Goal: Task Accomplishment & Management: Use online tool/utility

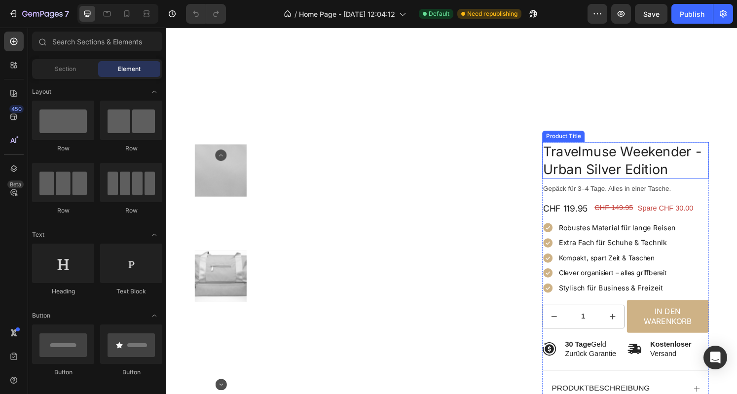
scroll to position [1150, 0]
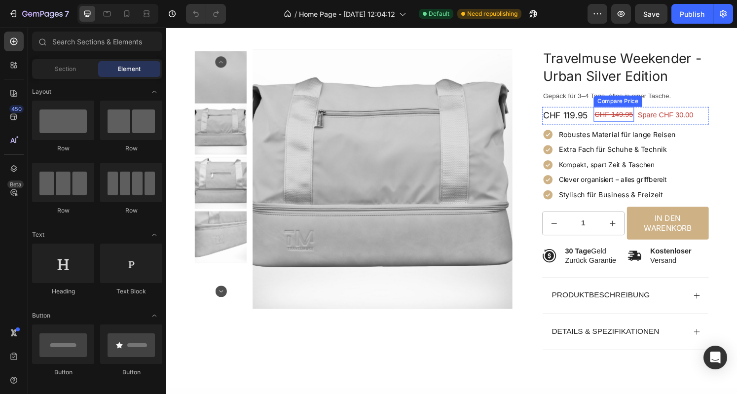
click at [627, 120] on div "CHF 149.95" at bounding box center [630, 117] width 42 height 15
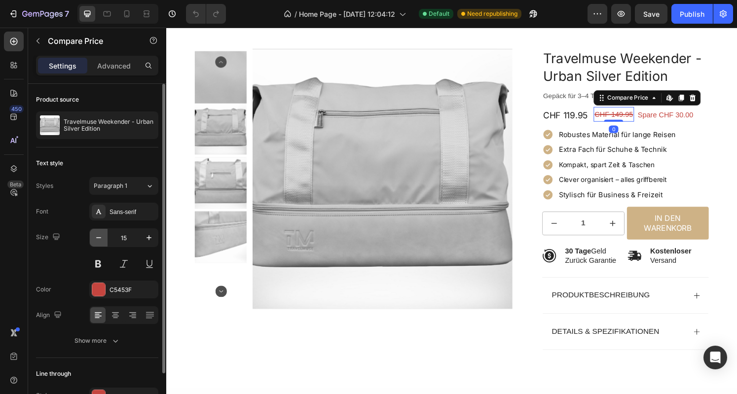
scroll to position [58, 0]
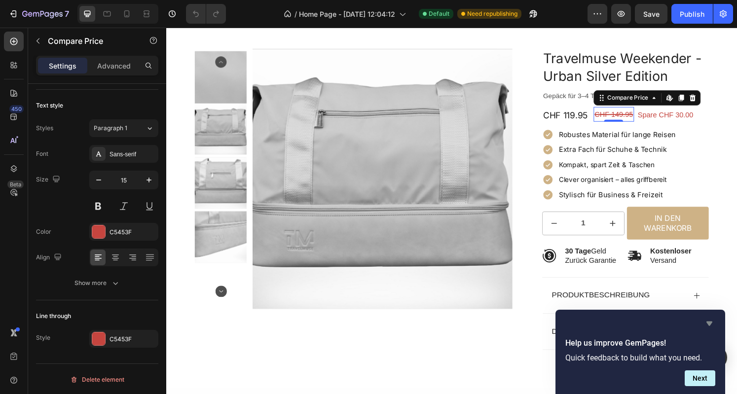
click at [709, 322] on icon "Hide survey" at bounding box center [709, 324] width 6 height 4
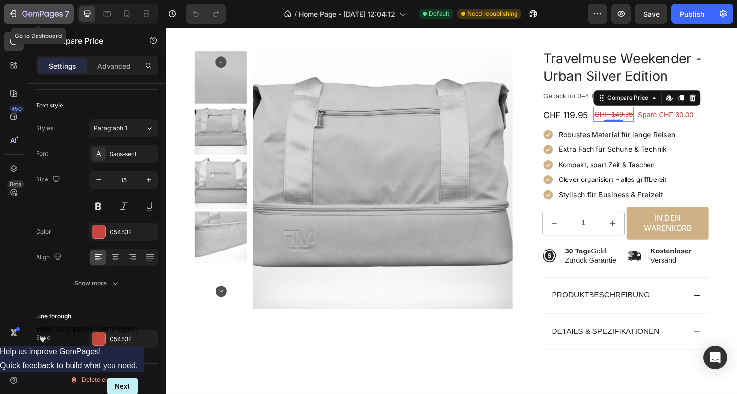
click at [23, 14] on icon "button" at bounding box center [42, 14] width 40 height 8
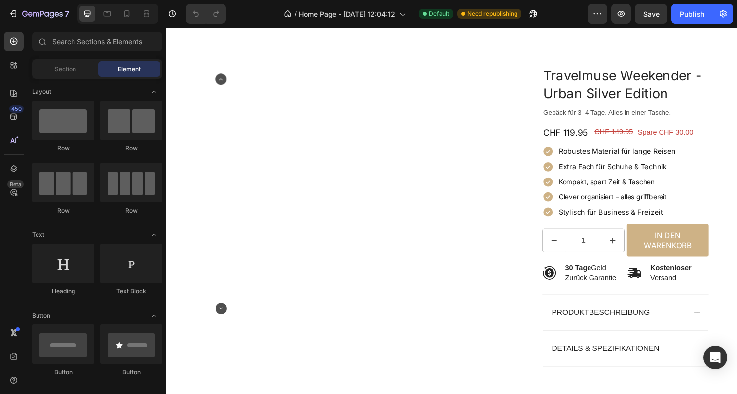
scroll to position [1133, 0]
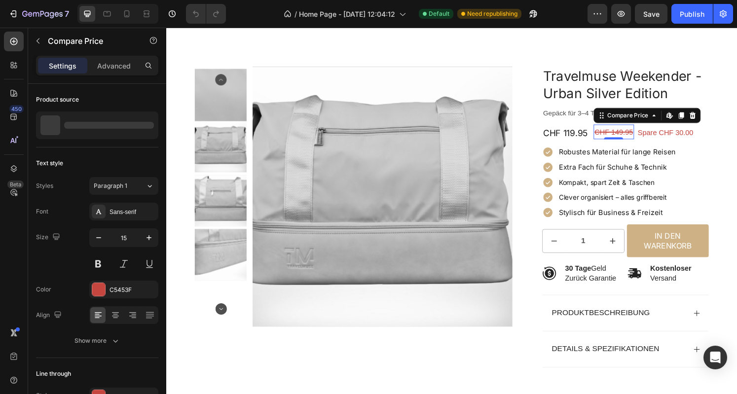
click at [628, 132] on div "CHF 149.95" at bounding box center [630, 135] width 42 height 15
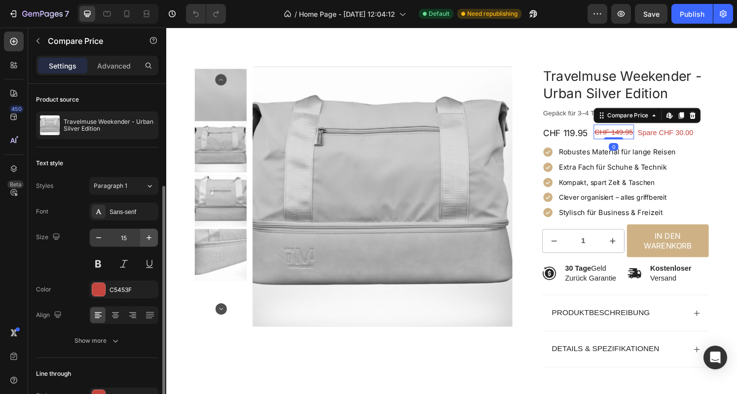
scroll to position [58, 0]
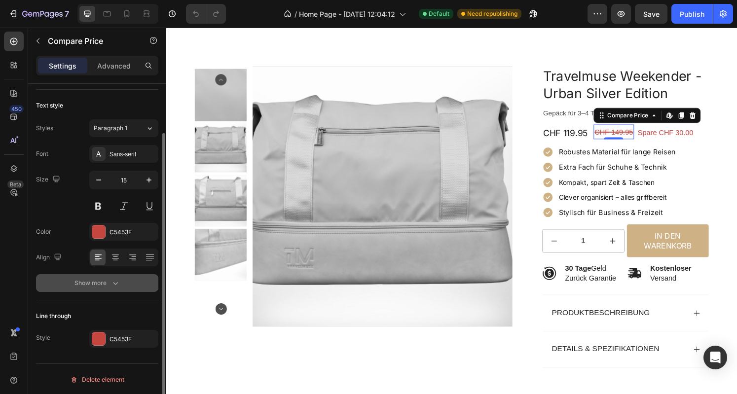
click at [97, 289] on button "Show more" at bounding box center [97, 283] width 122 height 18
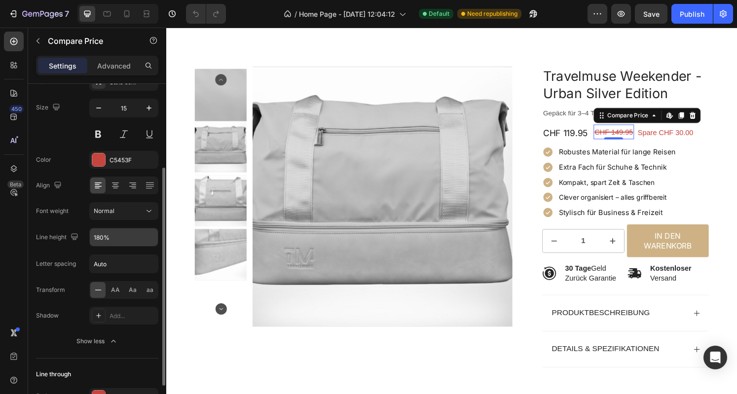
scroll to position [146, 0]
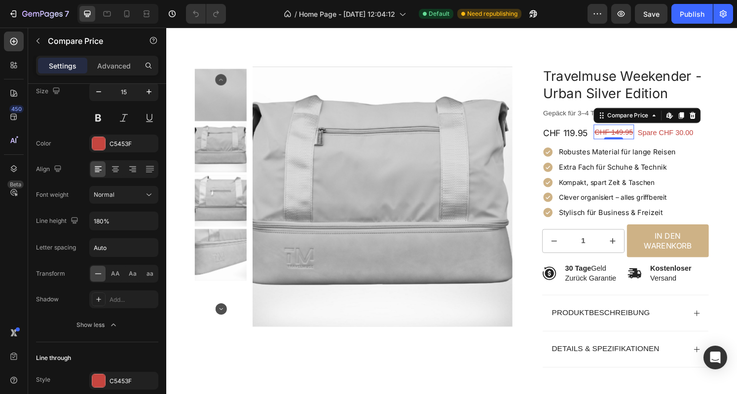
click at [633, 130] on div "CHF 149.95" at bounding box center [630, 135] width 42 height 15
click at [683, 122] on div "Edit content in Shopify" at bounding box center [688, 119] width 12 height 12
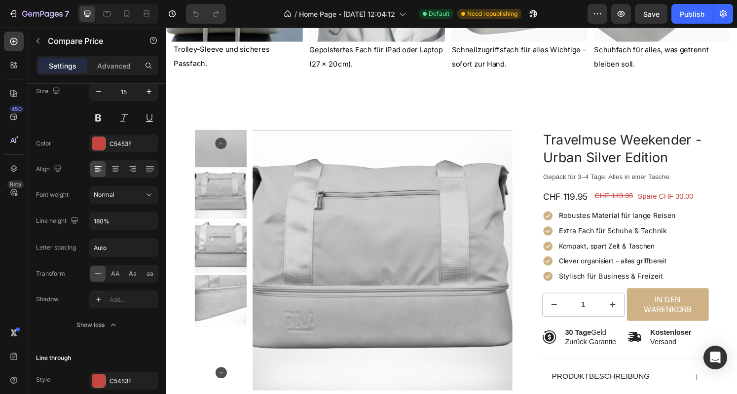
scroll to position [1136, 0]
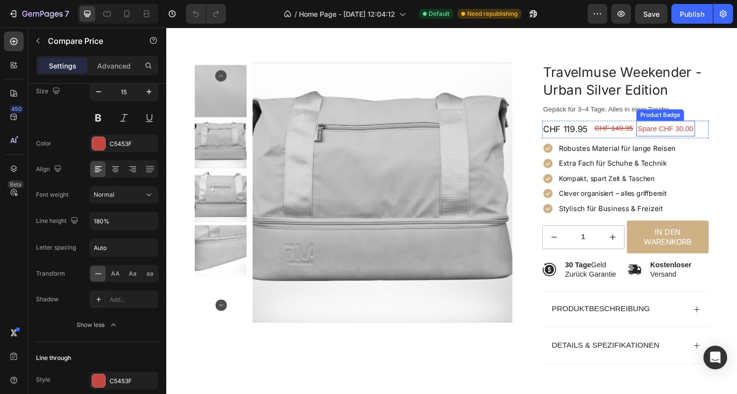
click at [699, 131] on pre "Spare CHF 30.00" at bounding box center [684, 132] width 61 height 16
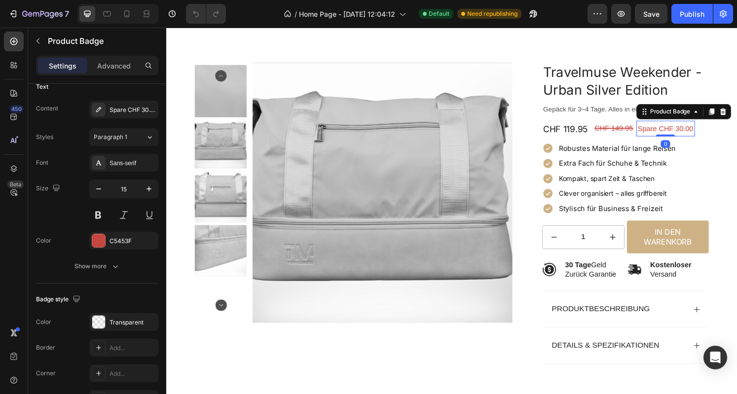
scroll to position [0, 0]
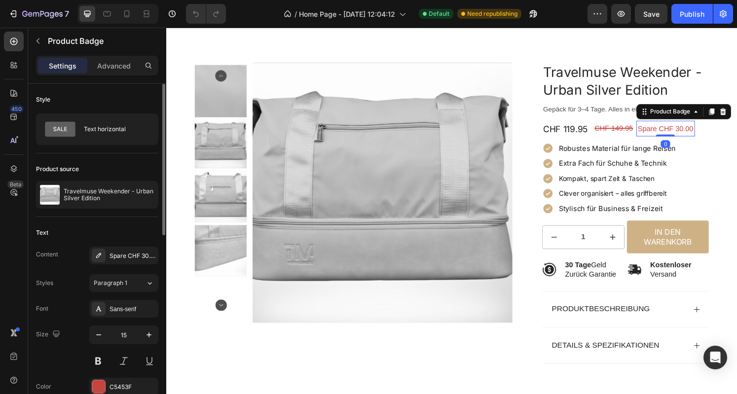
click at [699, 132] on pre "Spare CHF 30.00" at bounding box center [684, 132] width 61 height 16
click at [675, 131] on pre "Spare CHF 30.00" at bounding box center [684, 132] width 61 height 16
click at [658, 129] on pre "Spare CHF 30.00" at bounding box center [684, 132] width 61 height 16
click at [128, 256] on div "Spare CHF 30.00" at bounding box center [133, 256] width 46 height 9
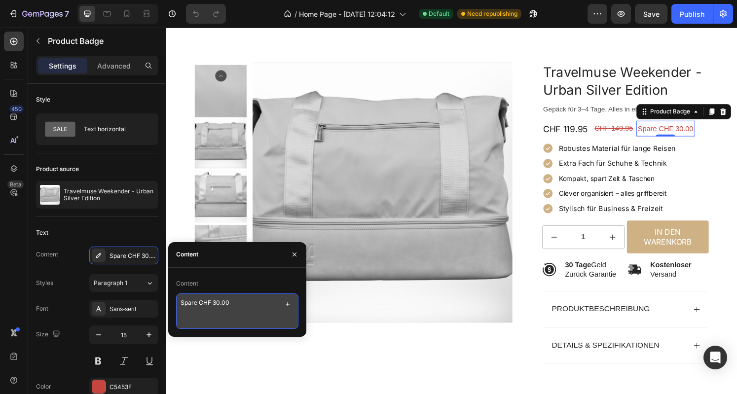
click at [216, 294] on textarea "Spare CHF 30.00" at bounding box center [237, 312] width 122 height 36
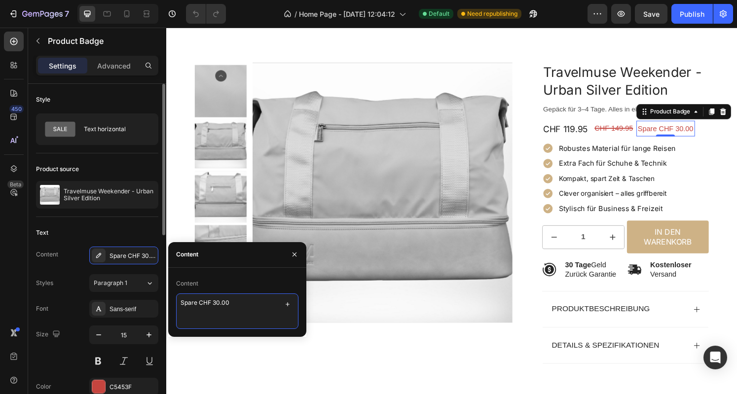
drag, startPoint x: 241, startPoint y: 300, endPoint x: 120, endPoint y: 296, distance: 120.5
click at [120, 296] on div "450 Beta Sections(18) Elements(83) Section Element Hero Section Product Detail …" at bounding box center [83, 211] width 166 height 367
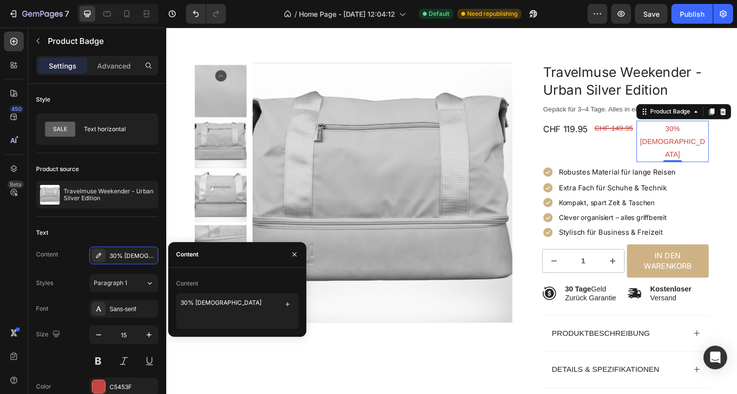
click at [654, 134] on pre "30% Rabatt" at bounding box center [691, 145] width 75 height 43
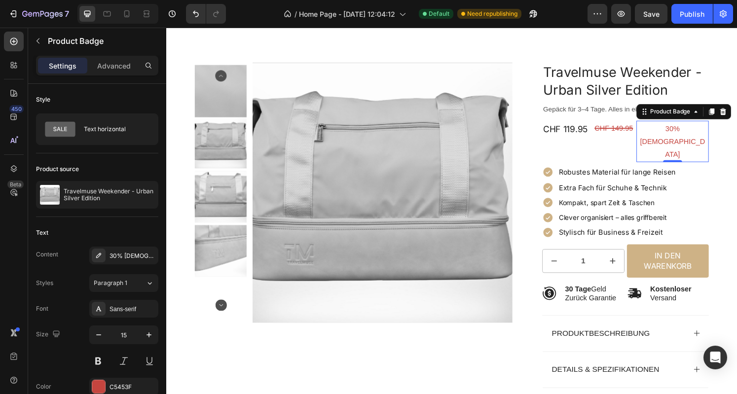
click at [654, 133] on pre "30% Rabatt" at bounding box center [691, 145] width 75 height 43
click at [124, 259] on div "30% Rabatt" at bounding box center [133, 256] width 46 height 9
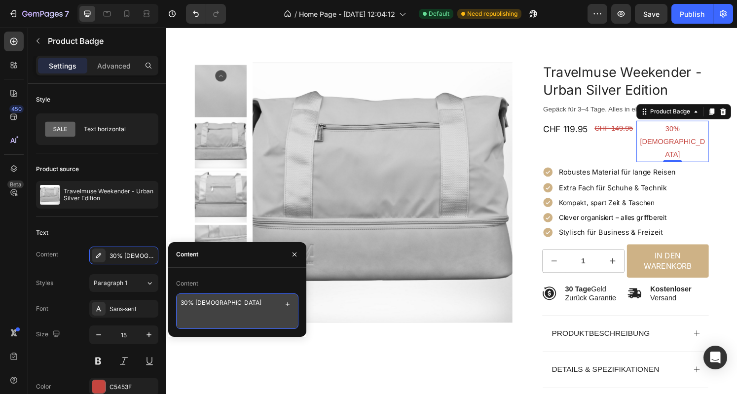
click at [184, 299] on textarea "30% Rabatt" at bounding box center [237, 312] width 122 height 36
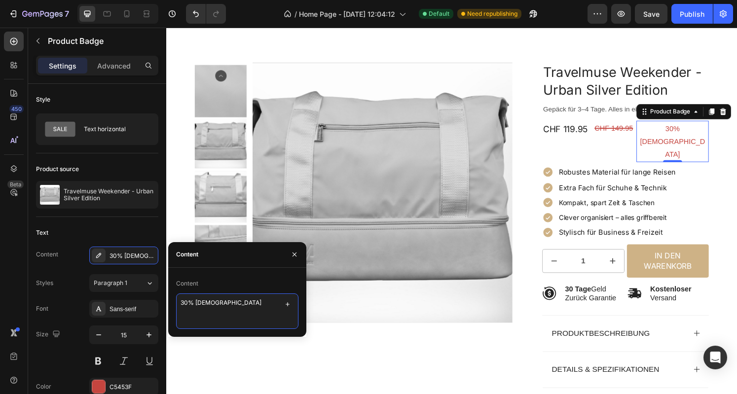
click at [184, 299] on textarea "30% Rabatt" at bounding box center [237, 312] width 122 height 36
click at [181, 301] on textarea "30% Rabatt" at bounding box center [237, 312] width 122 height 36
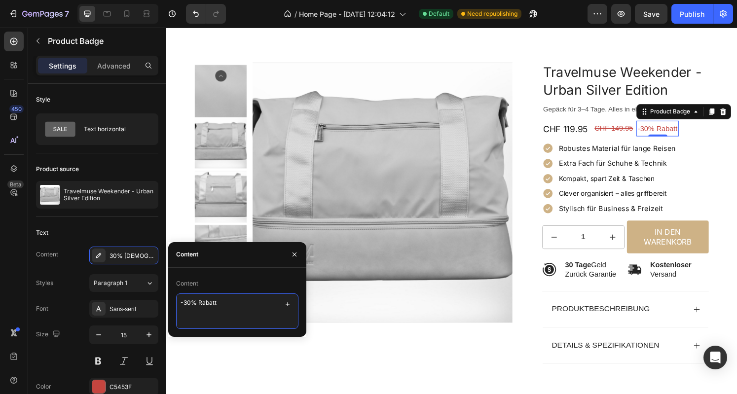
click at [232, 299] on textarea "-30% Rabatt" at bounding box center [237, 312] width 122 height 36
type textarea "-30% RABATT"
click at [713, 141] on div "CHF 119.95 Product Price Product Price CHF 149.95 Compare Price Compare Price -…" at bounding box center [642, 133] width 173 height 18
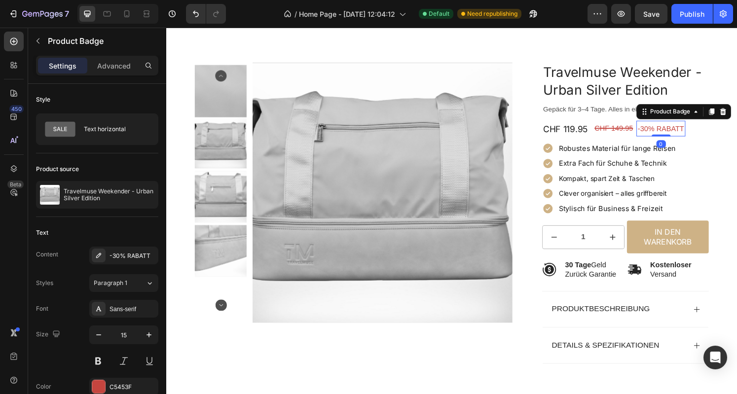
click at [675, 128] on pre "-30% RABATT" at bounding box center [679, 132] width 51 height 16
click at [102, 335] on icon "button" at bounding box center [99, 335] width 10 height 10
type input "12"
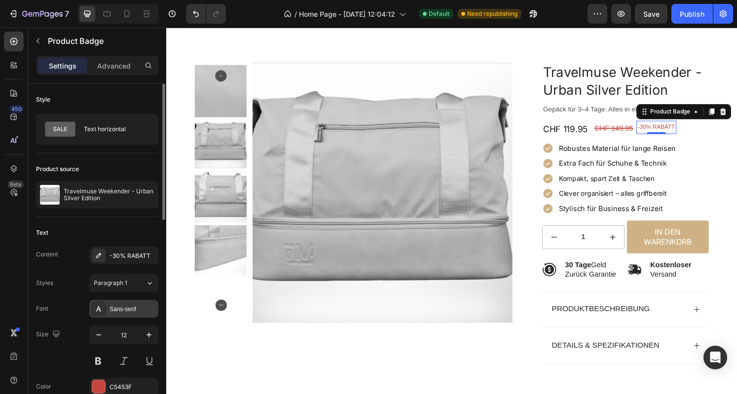
click at [127, 311] on div "Sans-serif" at bounding box center [133, 309] width 46 height 9
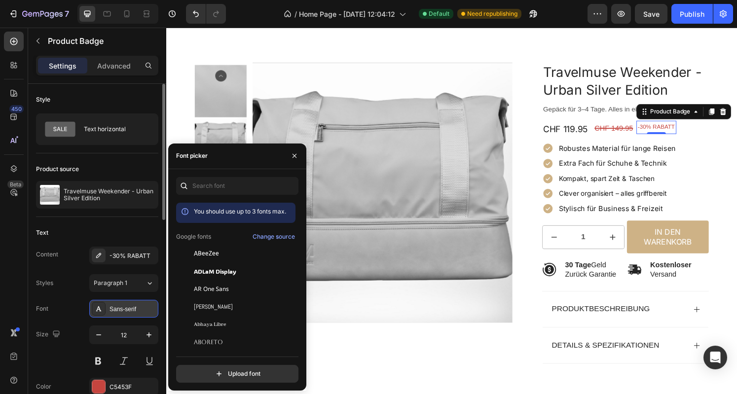
click at [127, 310] on div "Sans-serif" at bounding box center [133, 309] width 46 height 9
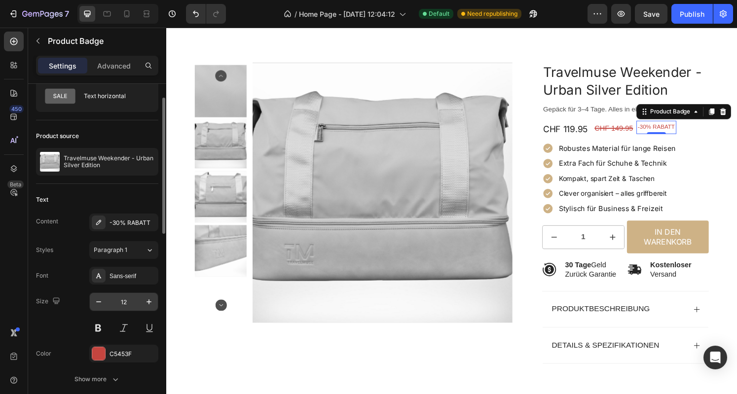
scroll to position [34, 0]
click at [99, 327] on button at bounding box center [98, 328] width 18 height 18
click at [133, 349] on div "C5453F" at bounding box center [124, 353] width 29 height 9
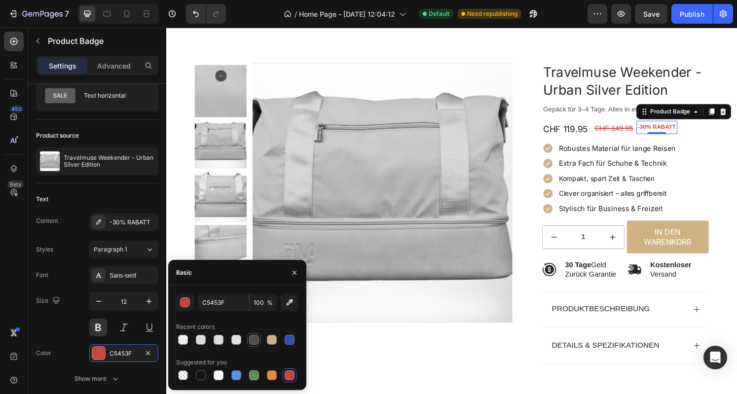
click at [256, 338] on div at bounding box center [254, 340] width 10 height 10
type input "4F4F4F"
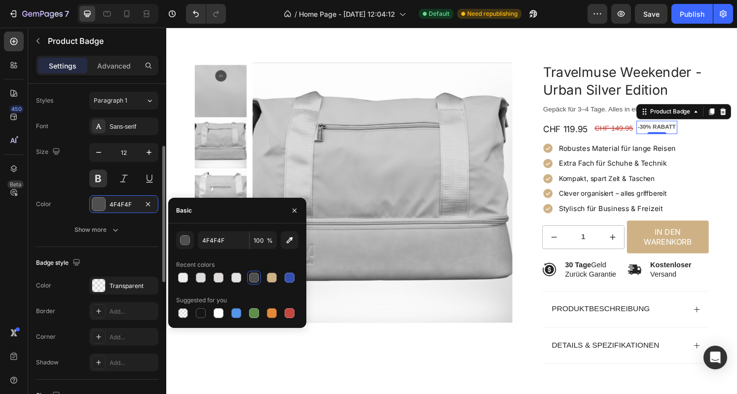
scroll to position [194, 0]
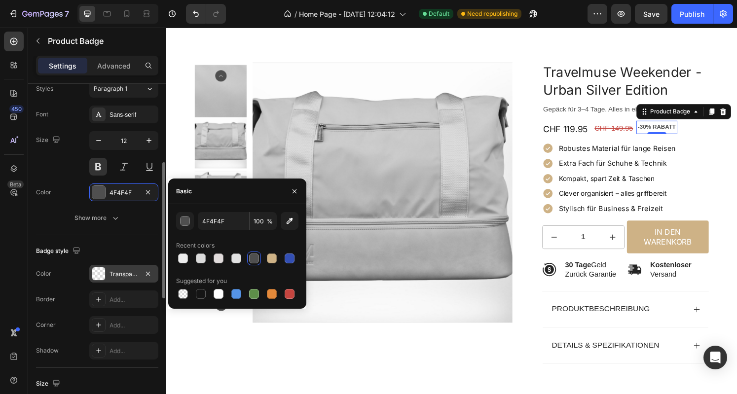
click at [130, 274] on div "Transparent" at bounding box center [124, 274] width 29 height 9
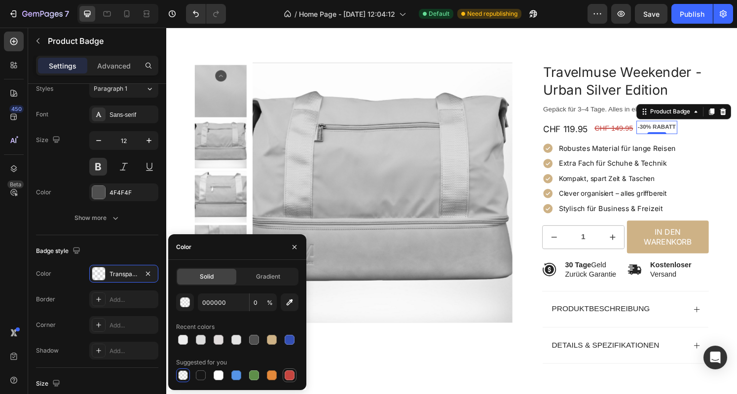
click at [296, 373] on div at bounding box center [290, 376] width 14 height 14
type input "C5453F"
type input "100"
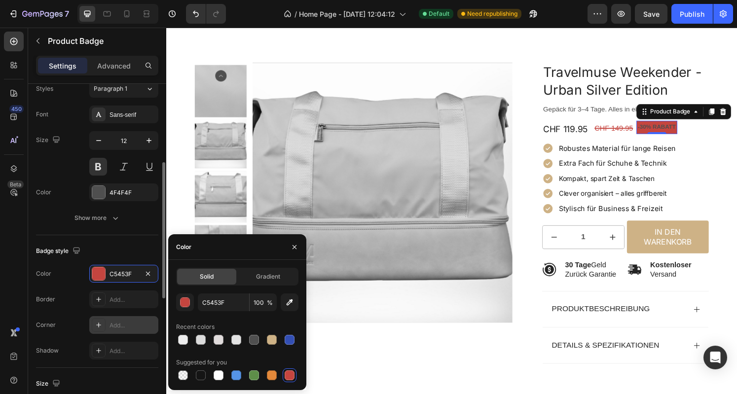
click at [126, 317] on div "Add..." at bounding box center [123, 325] width 69 height 18
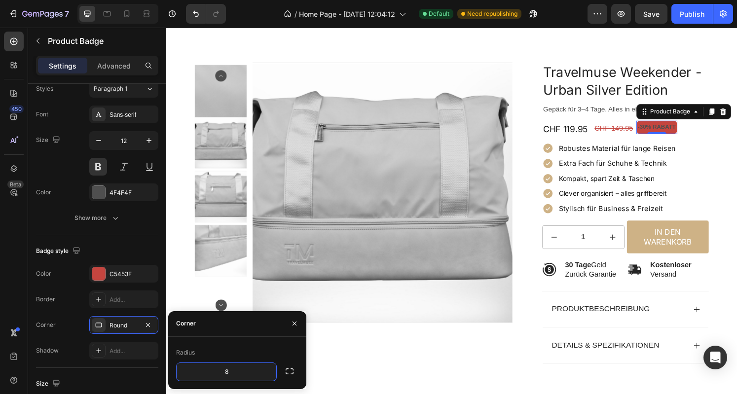
click at [185, 357] on div "Radius" at bounding box center [237, 353] width 122 height 16
click at [287, 374] on icon "button" at bounding box center [290, 372] width 10 height 10
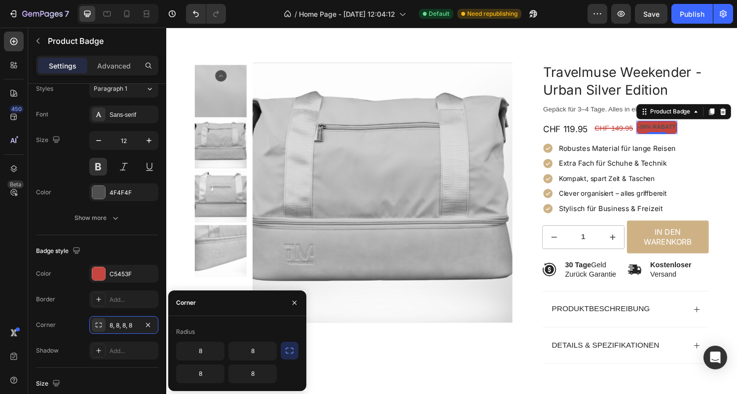
click at [181, 328] on div "Radius" at bounding box center [185, 332] width 19 height 9
click at [129, 282] on div "Color C5453F Border Add... Corner 8, 8, 8, 8 Shadow Add..." at bounding box center [97, 312] width 122 height 95
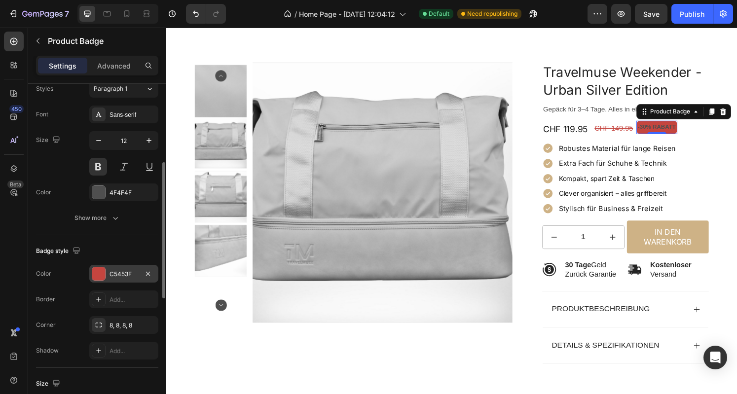
click at [131, 274] on div "C5453F" at bounding box center [124, 274] width 29 height 9
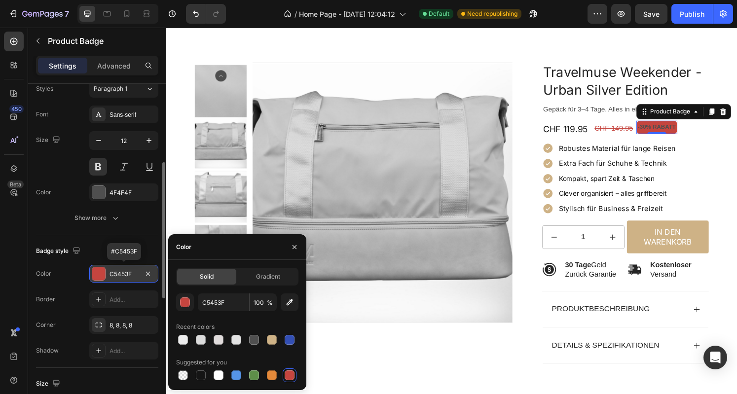
click at [131, 274] on div "C5453F" at bounding box center [124, 274] width 29 height 9
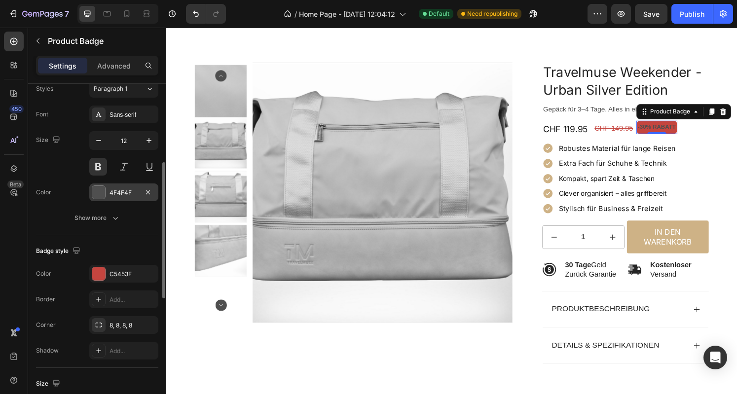
click at [126, 190] on div "4F4F4F" at bounding box center [124, 192] width 29 height 9
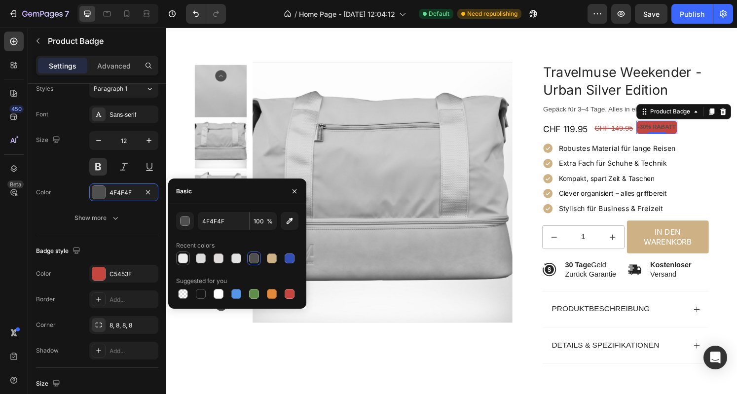
click at [185, 260] on div at bounding box center [183, 259] width 10 height 10
click at [218, 292] on div at bounding box center [219, 294] width 10 height 10
type input "FFFFFF"
click at [696, 184] on div "Robustes Material für lange Reisen Extra Fach für Schuhe & Technik Kompakt, spa…" at bounding box center [642, 184] width 173 height 78
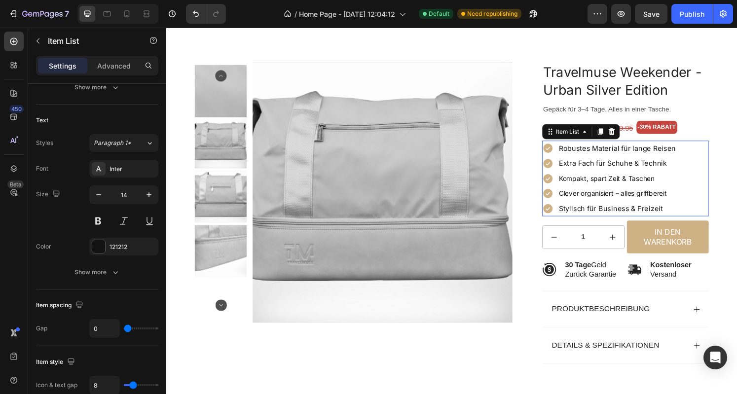
scroll to position [0, 0]
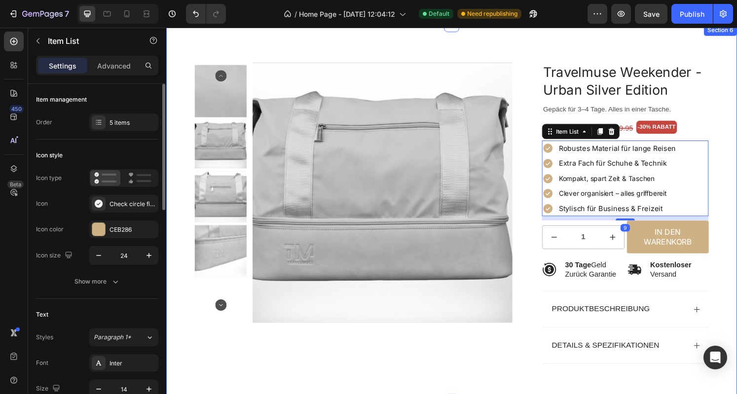
click at [729, 140] on div "Product Images Travelmuse Weekender - Urban Silver Edition Product Title Gepäck…" at bounding box center [462, 220] width 592 height 391
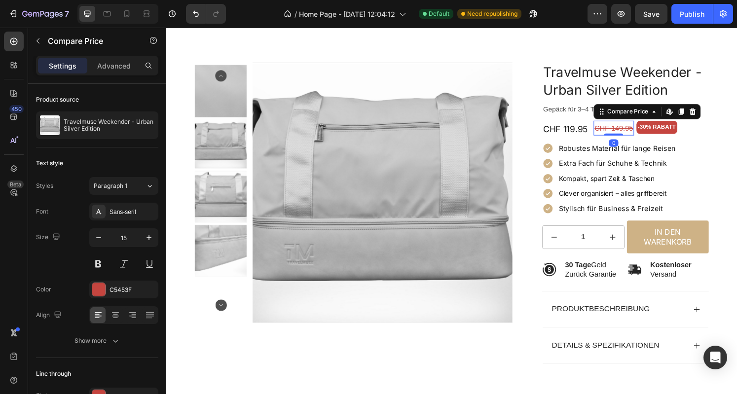
click at [627, 133] on div "CHF 149.95" at bounding box center [630, 131] width 42 height 15
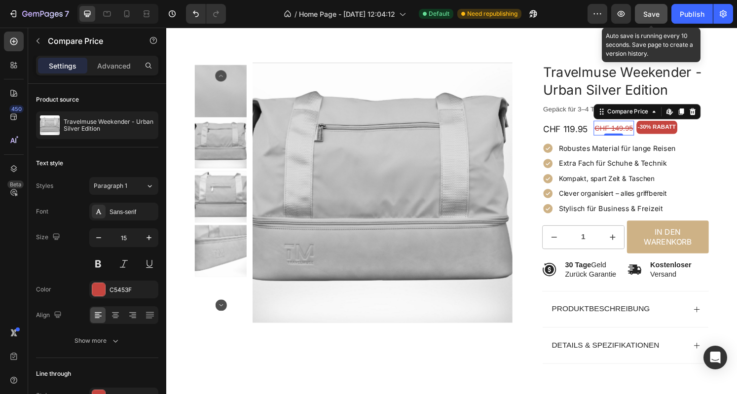
click at [656, 9] on div "Save" at bounding box center [651, 14] width 16 height 10
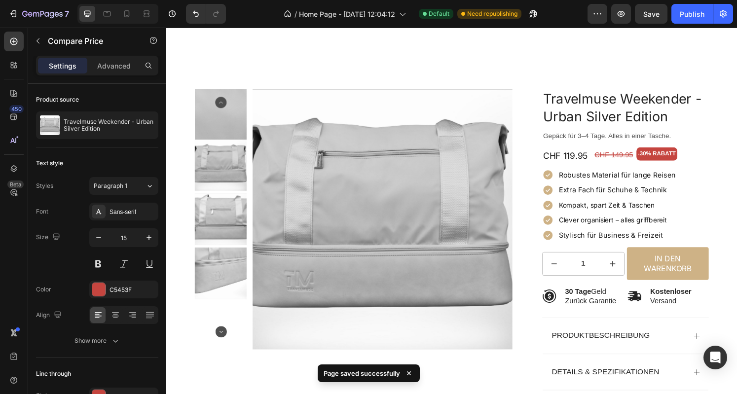
scroll to position [1109, 0]
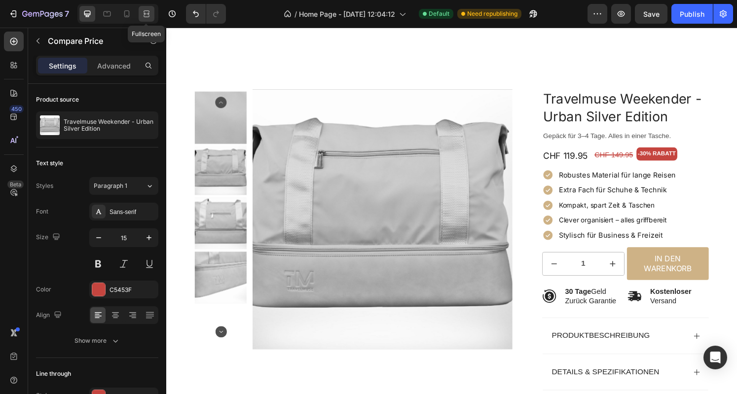
click at [150, 17] on icon at bounding box center [147, 14] width 10 height 10
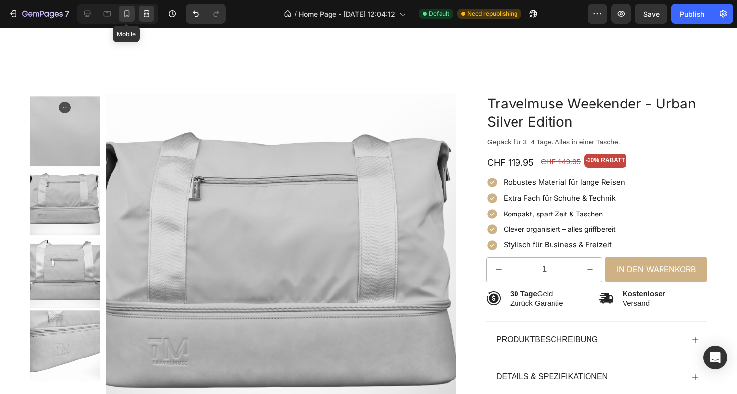
click at [128, 19] on div at bounding box center [127, 14] width 16 height 16
type input "16"
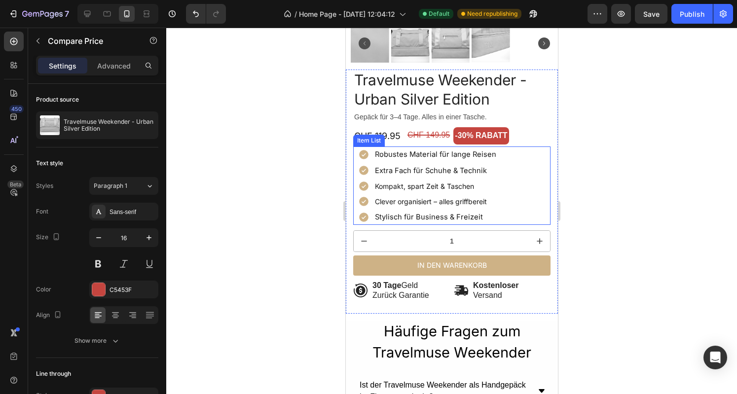
scroll to position [1314, 0]
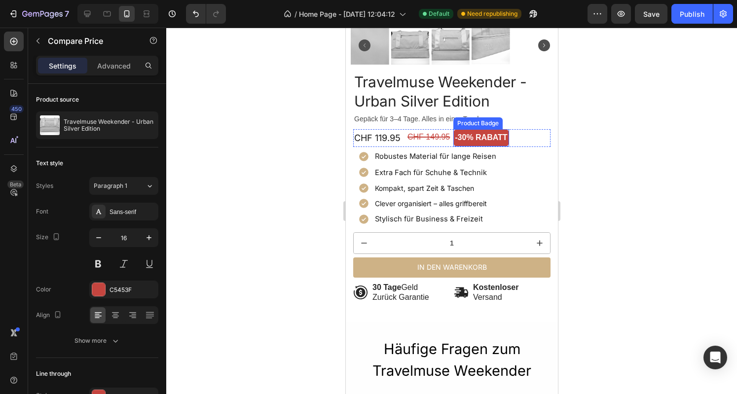
click at [484, 130] on pre "-30% RABATT" at bounding box center [480, 137] width 55 height 17
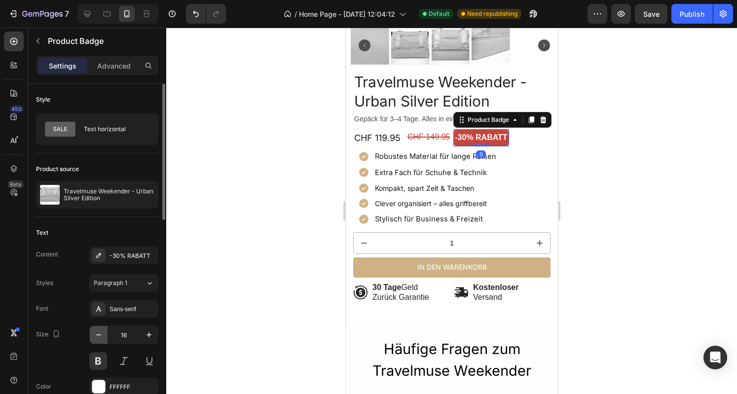
click at [101, 332] on icon "button" at bounding box center [99, 335] width 10 height 10
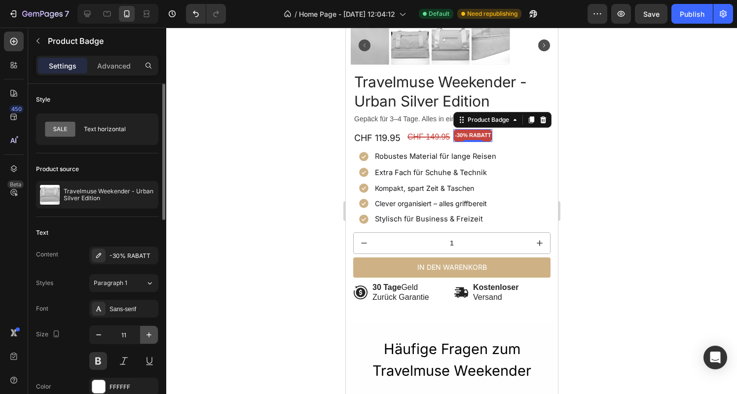
click at [151, 334] on icon "button" at bounding box center [149, 335] width 5 height 5
type input "12"
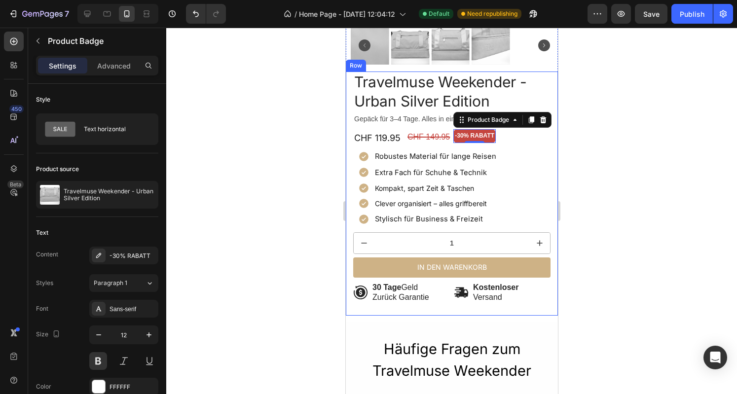
click at [616, 168] on div at bounding box center [451, 211] width 571 height 367
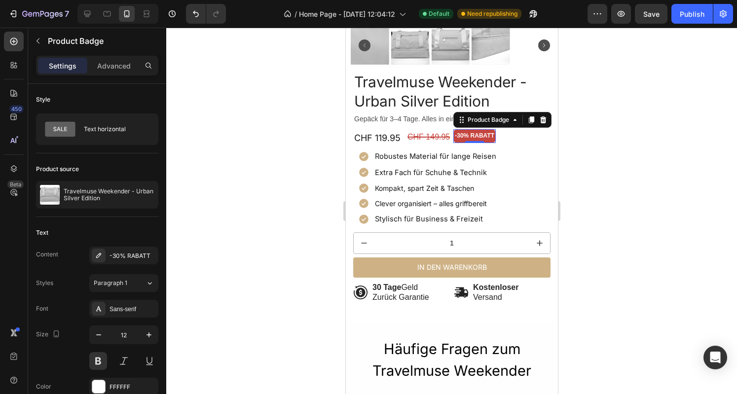
click at [479, 129] on pre "-30% RABATT" at bounding box center [474, 136] width 42 height 14
click at [146, 335] on icon "button" at bounding box center [149, 335] width 10 height 10
type input "13"
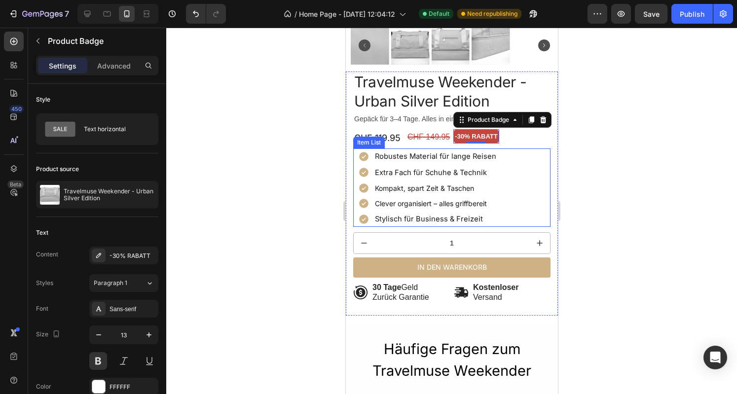
click at [634, 183] on div at bounding box center [451, 211] width 571 height 367
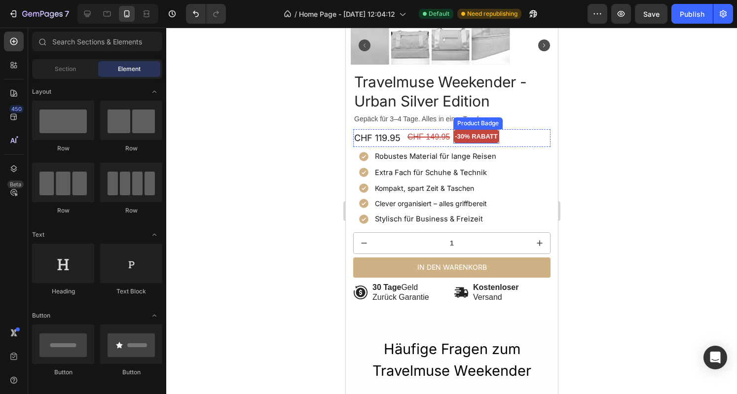
click at [479, 129] on pre "-30% RABATT" at bounding box center [475, 136] width 45 height 14
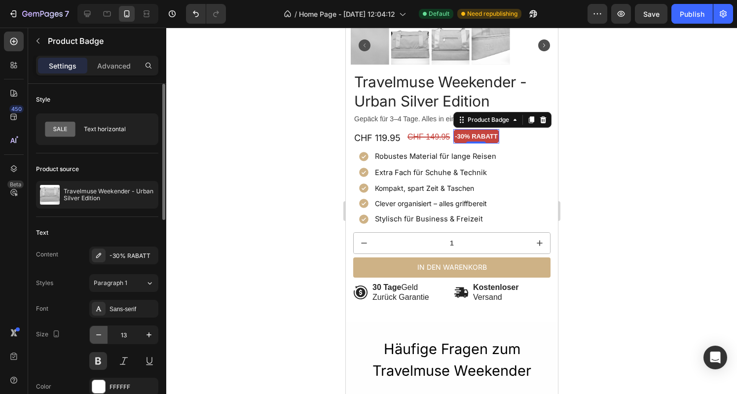
click at [103, 333] on icon "button" at bounding box center [99, 335] width 10 height 10
type input "12"
click at [625, 168] on div at bounding box center [451, 211] width 571 height 367
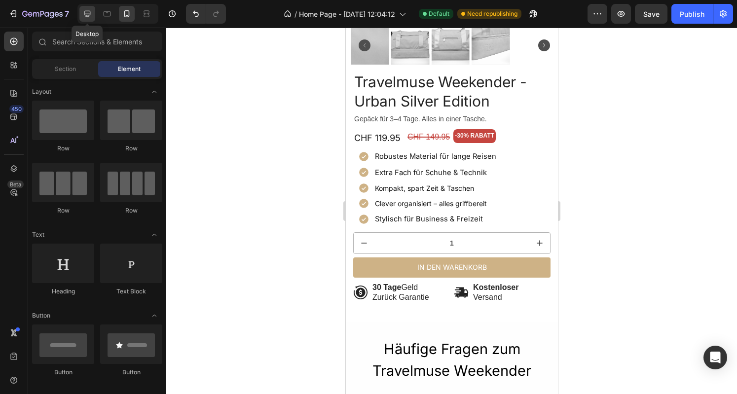
click at [87, 17] on icon at bounding box center [87, 14] width 6 height 6
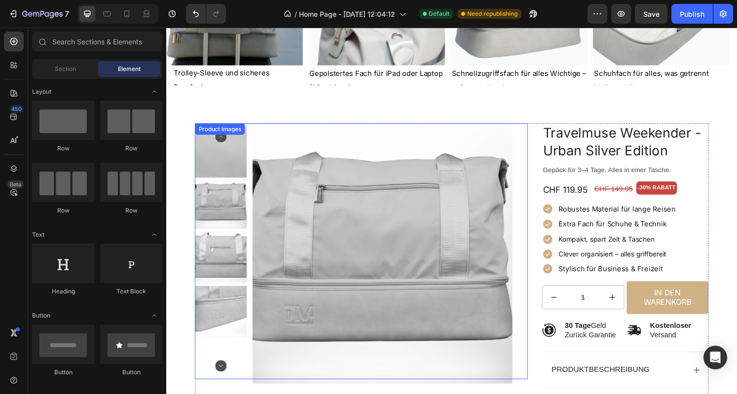
scroll to position [1042, 0]
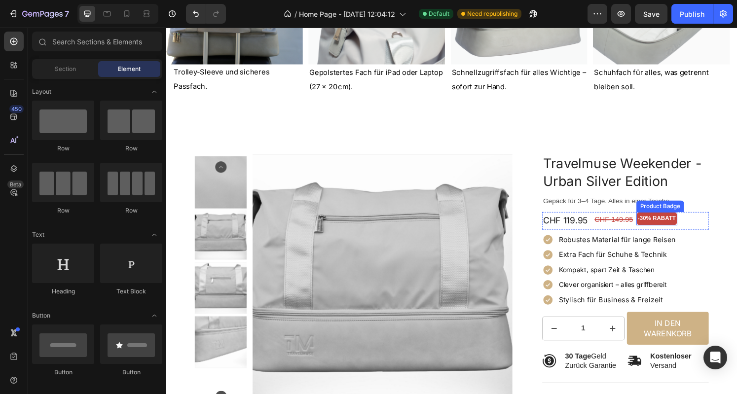
click at [679, 223] on pre "-30% RABATT" at bounding box center [675, 226] width 42 height 14
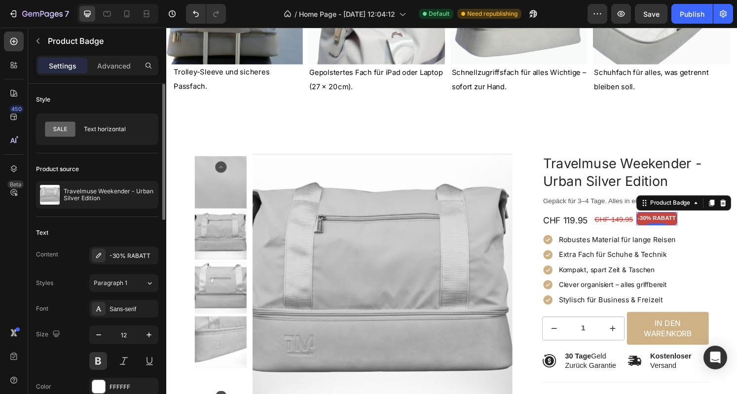
click at [45, 334] on div "Size" at bounding box center [49, 334] width 26 height 13
click at [50, 332] on button "button" at bounding box center [56, 334] width 12 height 12
click at [57, 315] on icon "button" at bounding box center [58, 316] width 10 height 10
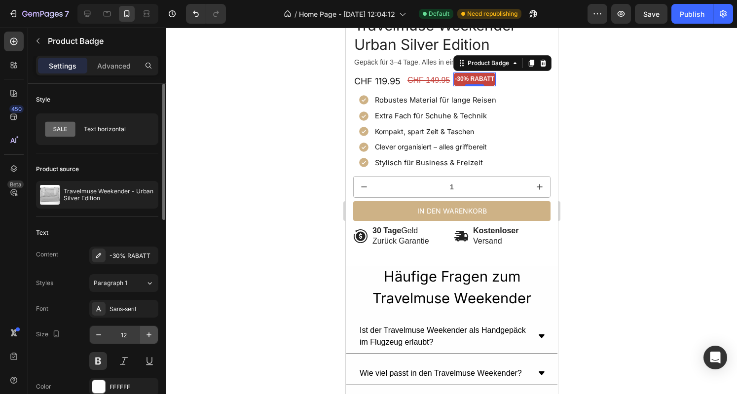
scroll to position [1353, 0]
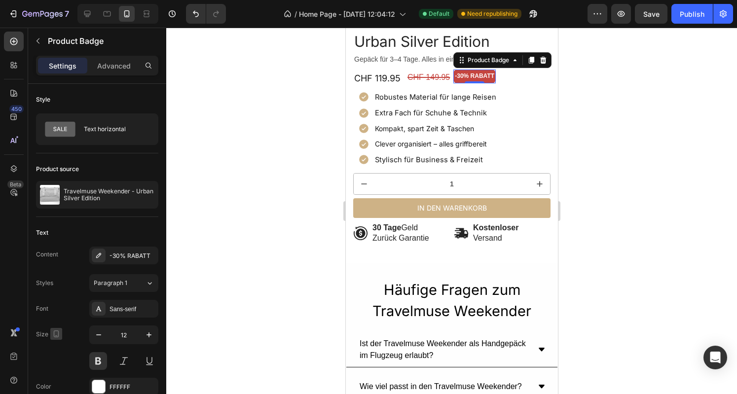
click at [54, 333] on icon "button" at bounding box center [56, 334] width 10 height 10
click at [62, 273] on button "button" at bounding box center [58, 280] width 16 height 16
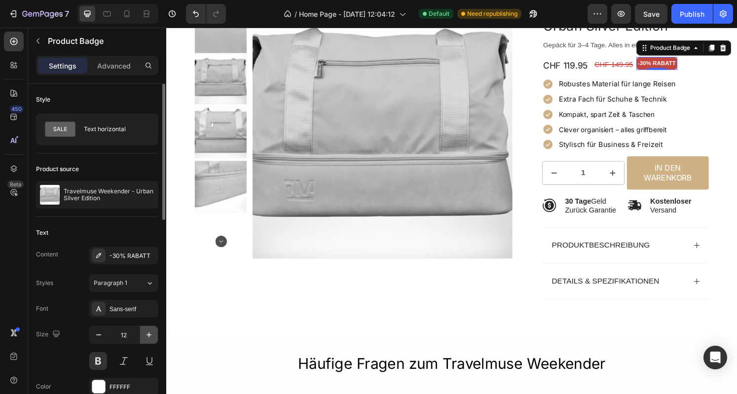
scroll to position [1145, 0]
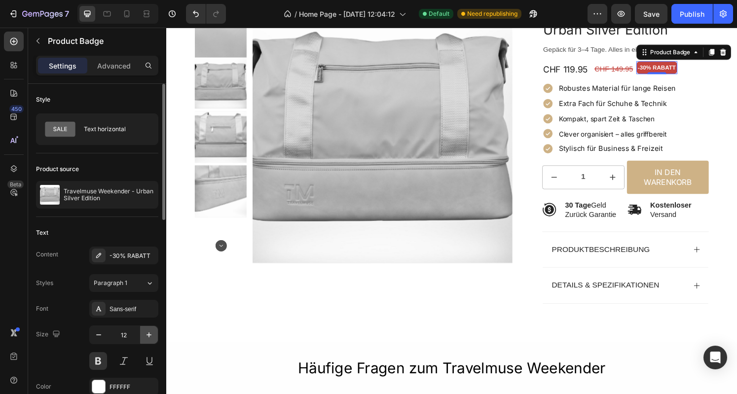
click at [152, 335] on icon "button" at bounding box center [149, 335] width 10 height 10
click at [98, 328] on button "button" at bounding box center [99, 335] width 18 height 18
click at [148, 336] on icon "button" at bounding box center [149, 335] width 10 height 10
click at [57, 333] on icon "button" at bounding box center [56, 334] width 6 height 6
click at [60, 312] on icon "button" at bounding box center [58, 315] width 5 height 7
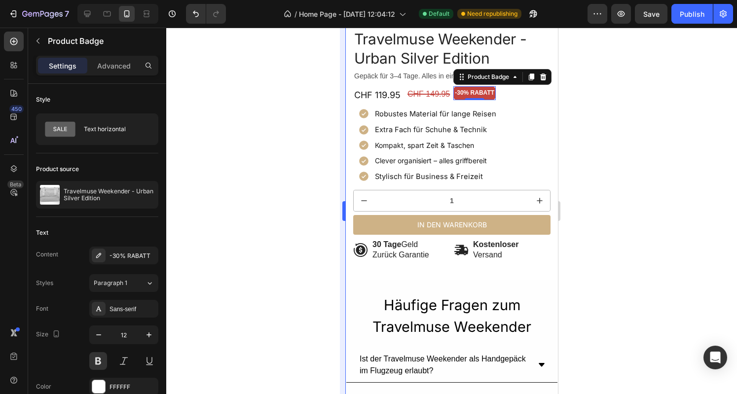
scroll to position [1353, 0]
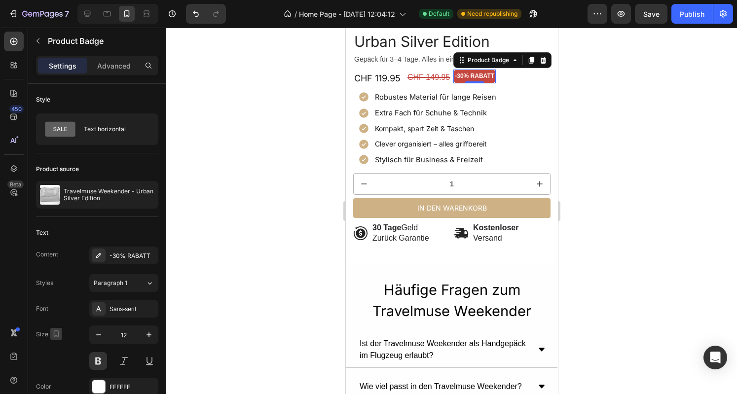
click at [57, 332] on icon "button" at bounding box center [56, 334] width 10 height 10
click at [58, 277] on icon "button" at bounding box center [58, 280] width 6 height 6
type input "13"
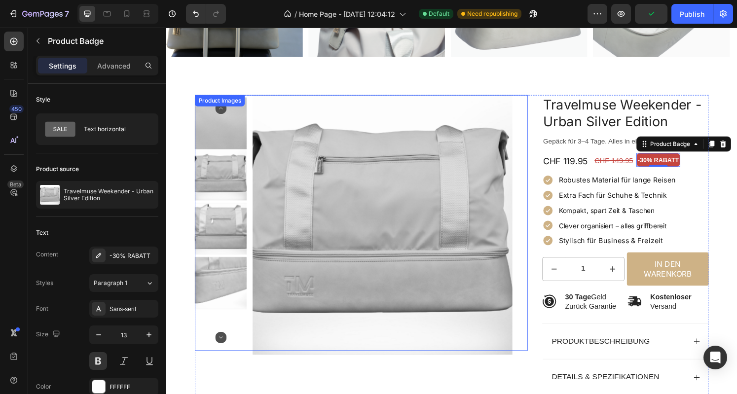
scroll to position [1043, 0]
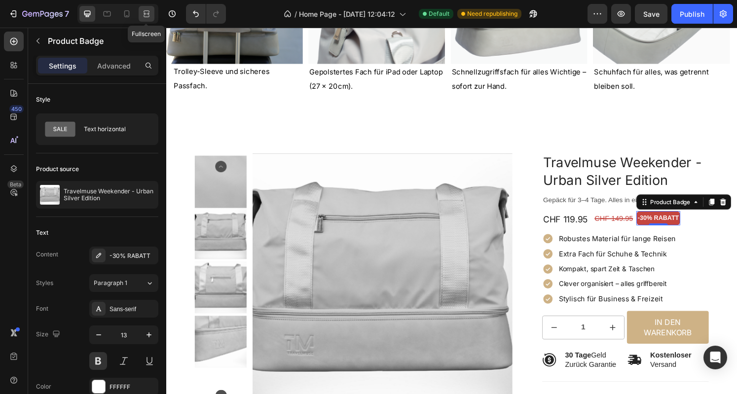
click at [143, 15] on icon at bounding box center [147, 14] width 10 height 10
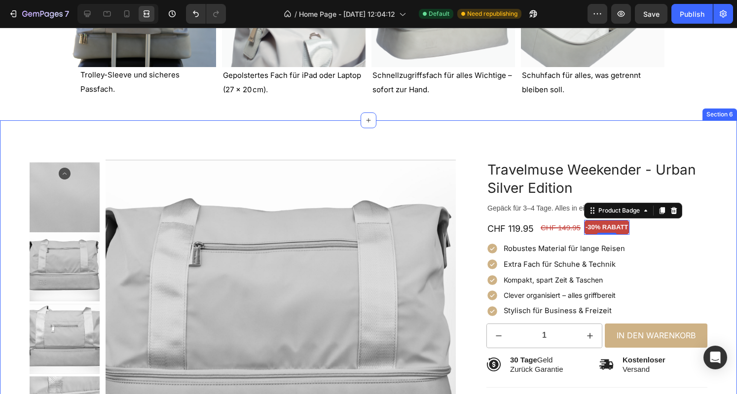
click at [647, 137] on div "Product Images Travelmuse Weekender - Urban Silver Edition Product Title Gepäck…" at bounding box center [368, 327] width 737 height 415
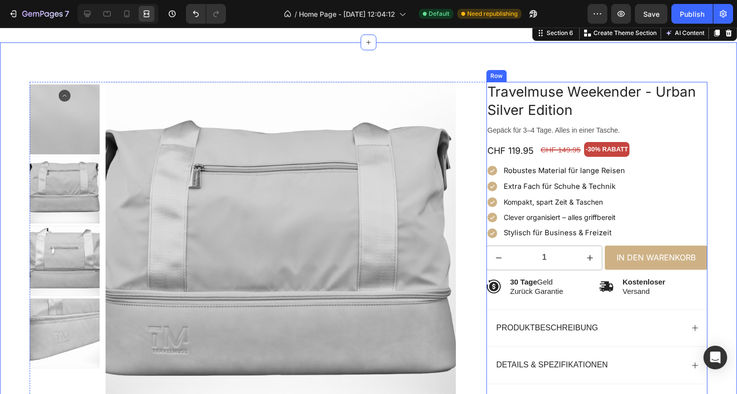
scroll to position [1122, 0]
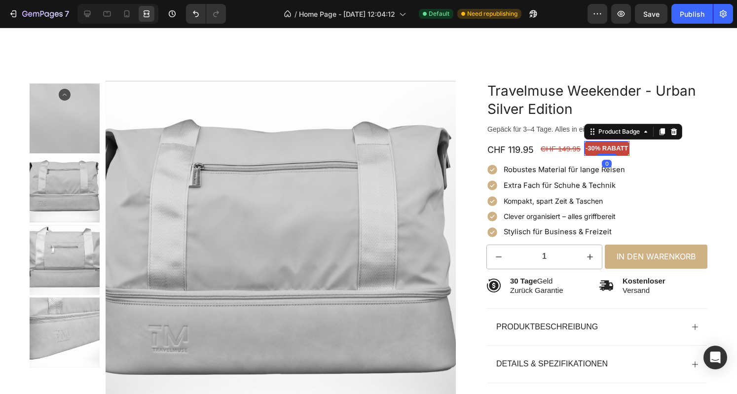
click at [606, 143] on pre "-30% RABATT" at bounding box center [606, 148] width 45 height 14
click at [91, 13] on icon at bounding box center [87, 14] width 10 height 10
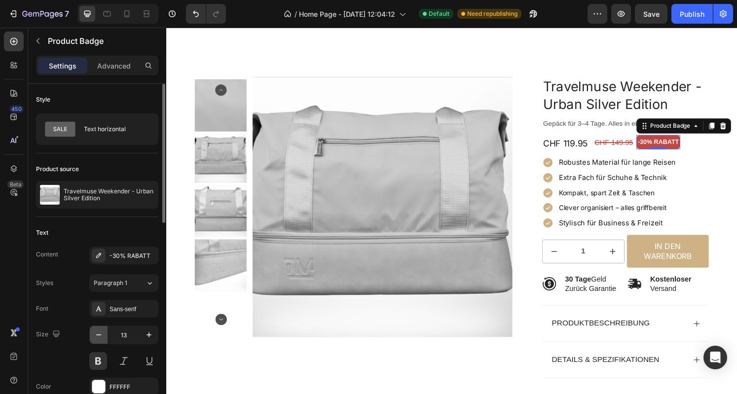
click at [102, 333] on icon "button" at bounding box center [99, 335] width 10 height 10
type input "12"
click at [148, 10] on icon at bounding box center [147, 11] width 6 height 2
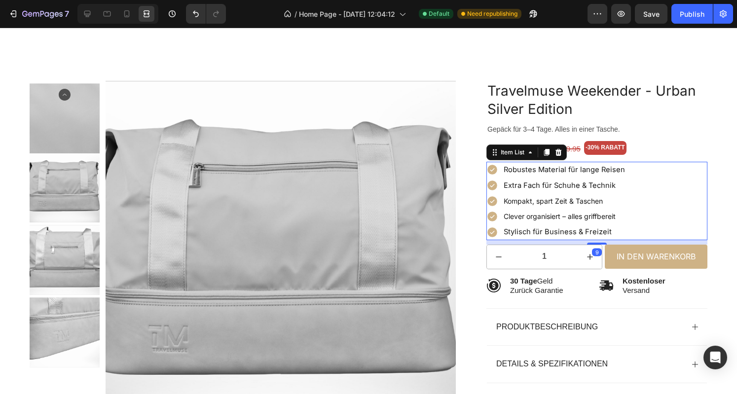
click at [622, 172] on div "Robustes Material für lange Reisen Extra Fach für Schuhe & Technik Kompakt, spa…" at bounding box center [596, 201] width 221 height 78
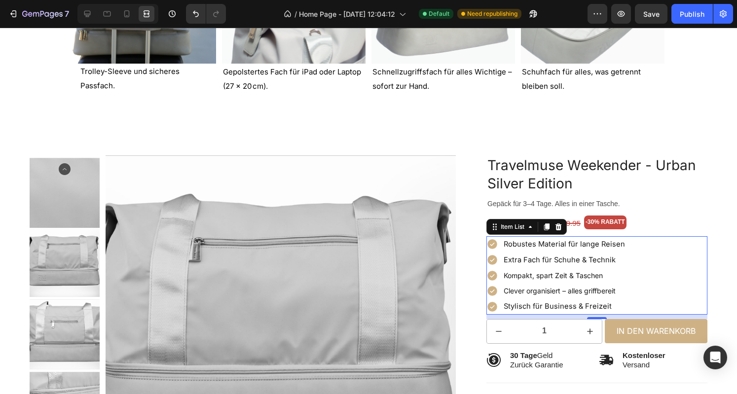
scroll to position [1041, 0]
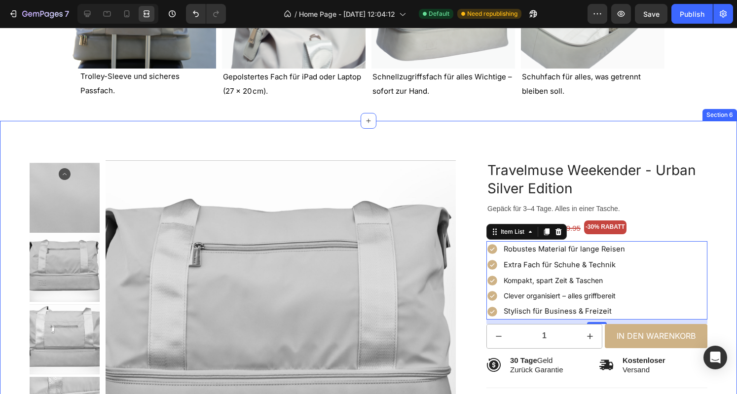
click at [635, 148] on div "Product Images Travelmuse Weekender - Urban Silver Edition Product Title Gepäck…" at bounding box center [368, 328] width 737 height 415
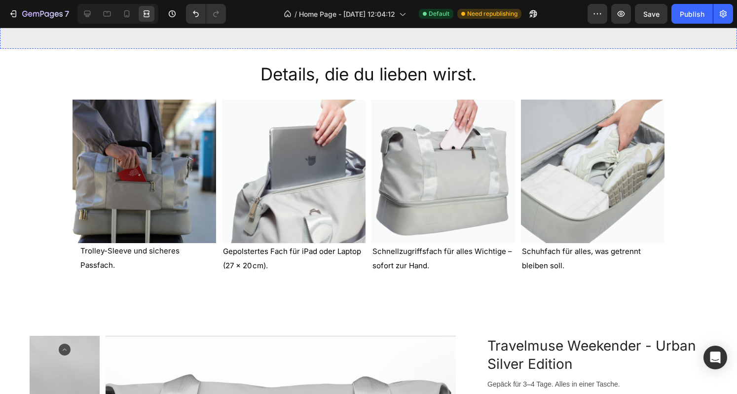
scroll to position [875, 0]
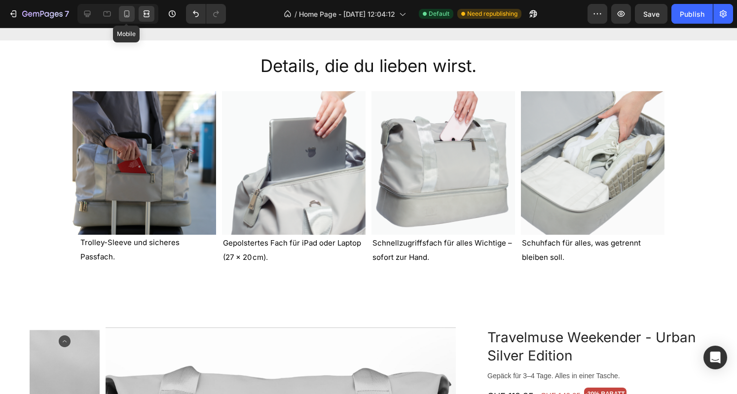
click at [123, 18] on icon at bounding box center [127, 14] width 10 height 10
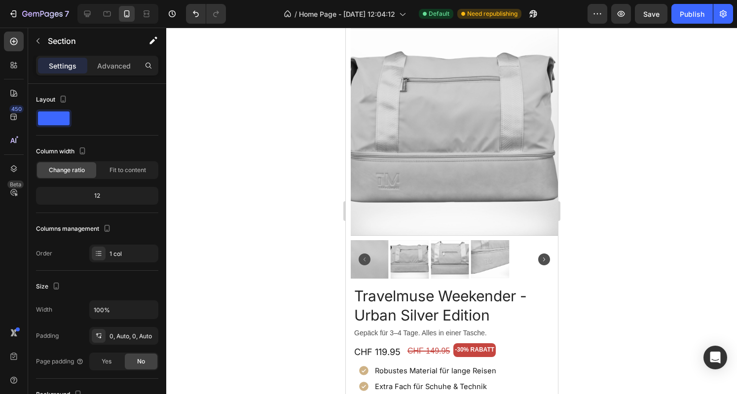
scroll to position [1091, 0]
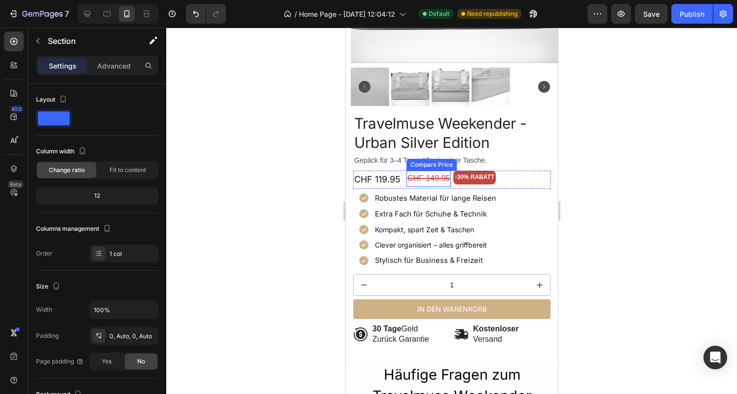
click at [441, 171] on div "CHF 149.95" at bounding box center [428, 179] width 44 height 16
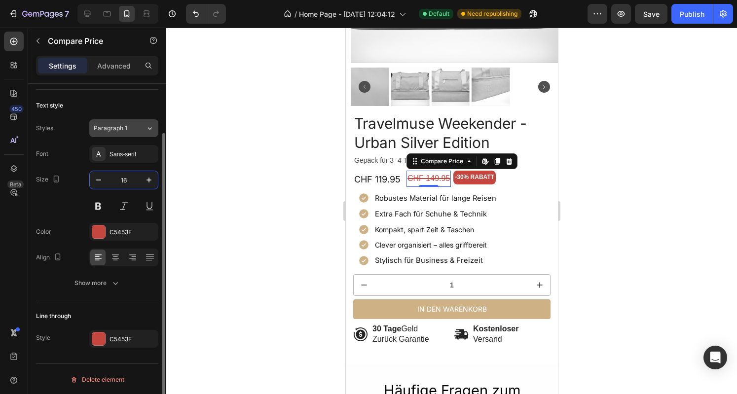
click at [124, 184] on input "16" at bounding box center [124, 180] width 33 height 18
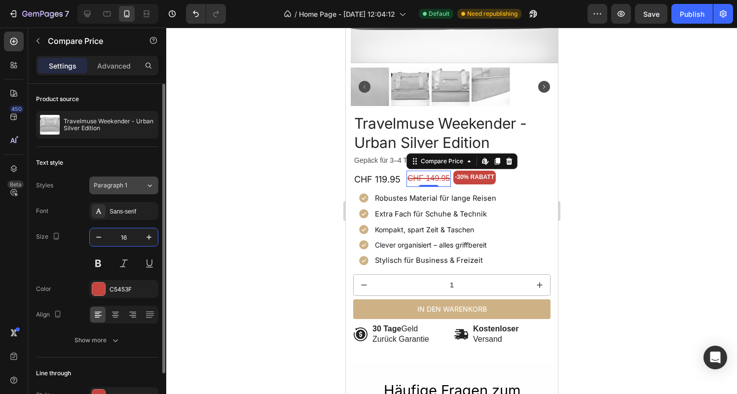
scroll to position [0, 0]
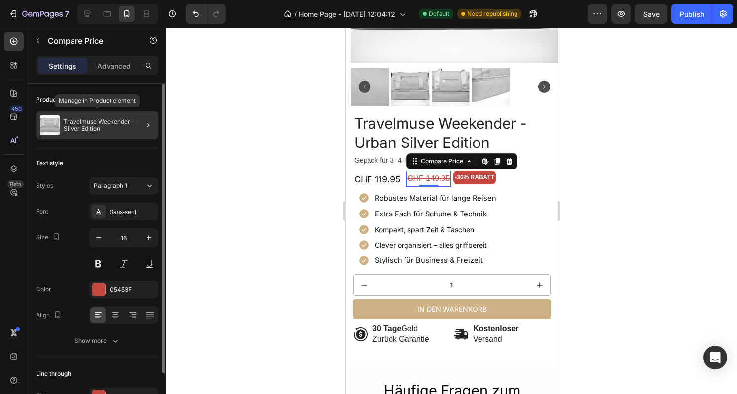
click at [99, 131] on p "Travelmuse Weekender - Urban Silver Edition" at bounding box center [109, 125] width 91 height 14
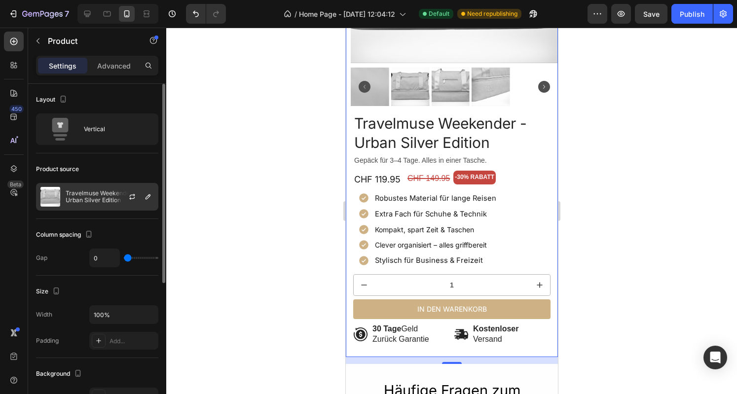
click at [104, 190] on p "Travelmuse Weekender - Urban Silver Edition" at bounding box center [110, 197] width 88 height 14
click at [234, 134] on div at bounding box center [451, 211] width 571 height 367
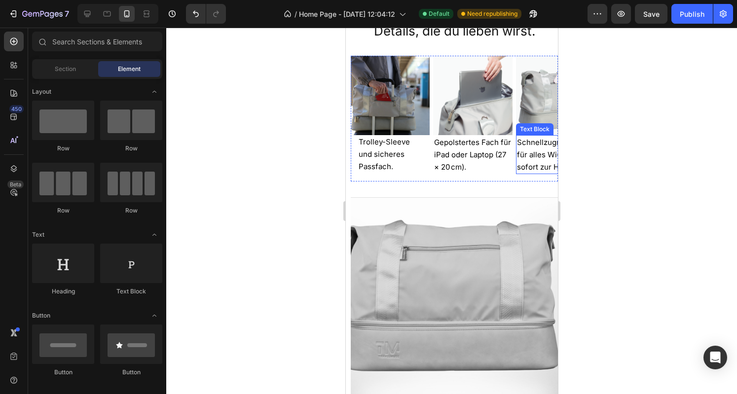
scroll to position [745, 0]
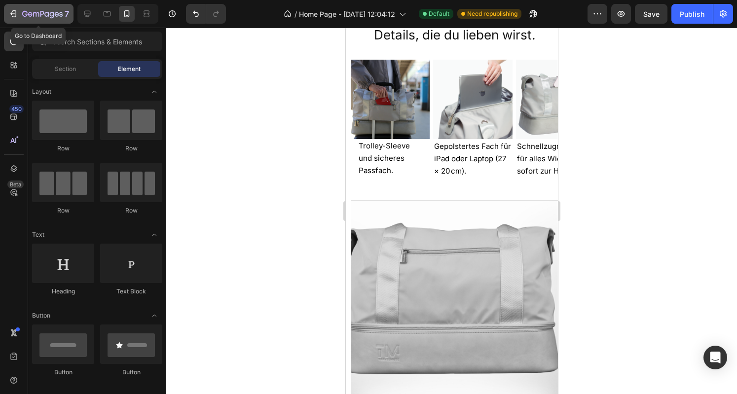
click at [13, 13] on icon "button" at bounding box center [13, 14] width 10 height 10
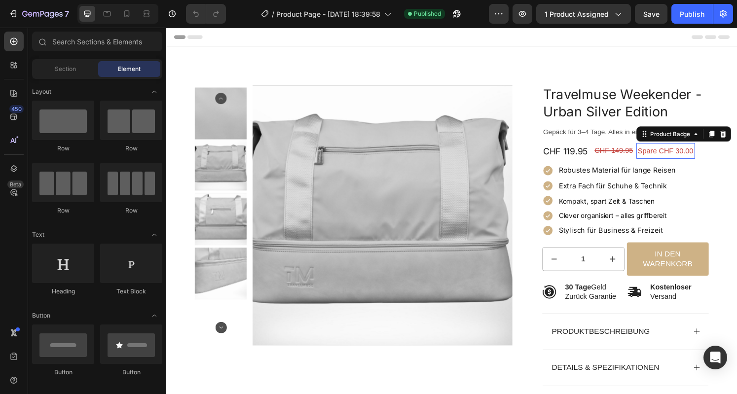
click at [685, 154] on pre "Spare CHF 30.00" at bounding box center [684, 156] width 61 height 16
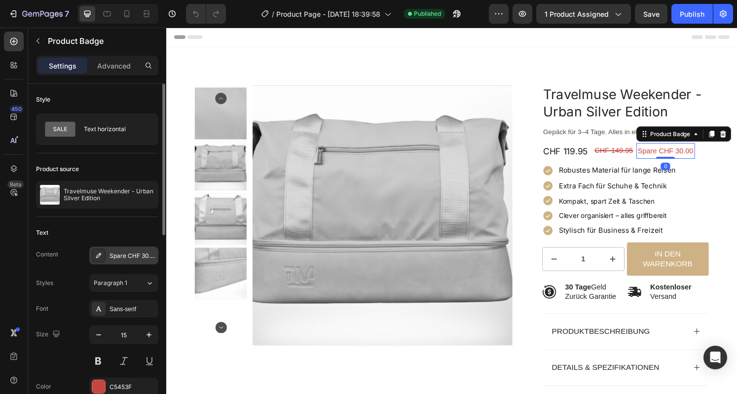
click at [125, 256] on div "Spare CHF 30.00" at bounding box center [133, 256] width 46 height 9
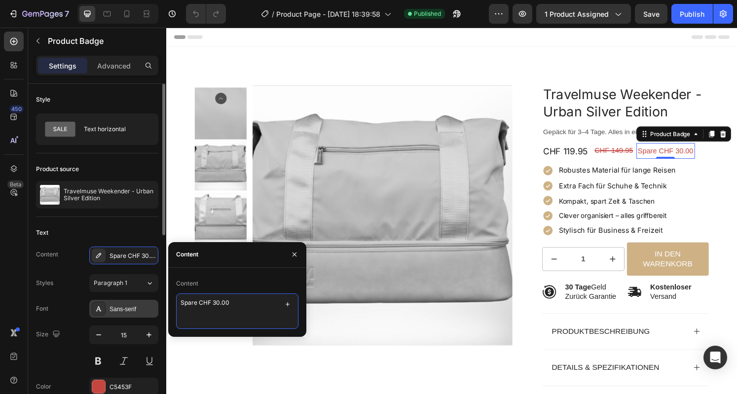
drag, startPoint x: 259, startPoint y: 305, endPoint x: 107, endPoint y: 312, distance: 151.6
click at [107, 312] on div "450 Beta Sections(18) Elements(84) Section Element Hero Section Product Detail …" at bounding box center [83, 211] width 166 height 367
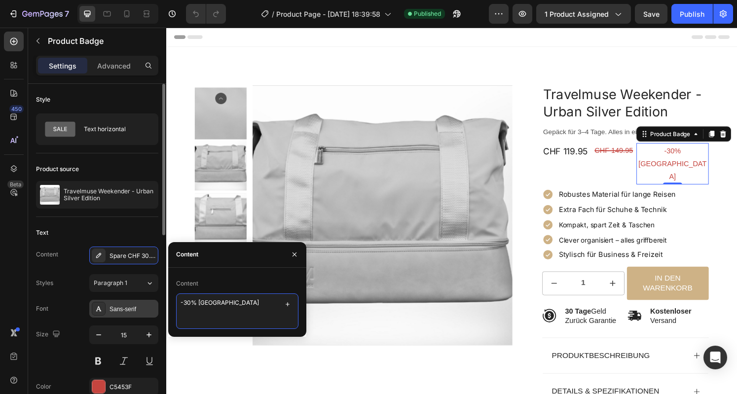
type textarea "-30% RABATT"
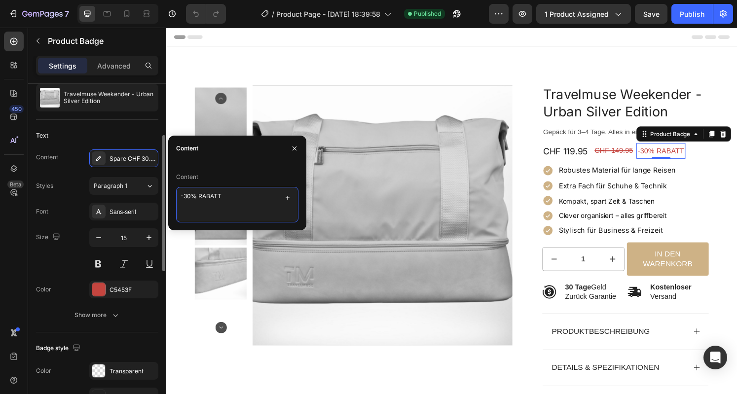
scroll to position [107, 0]
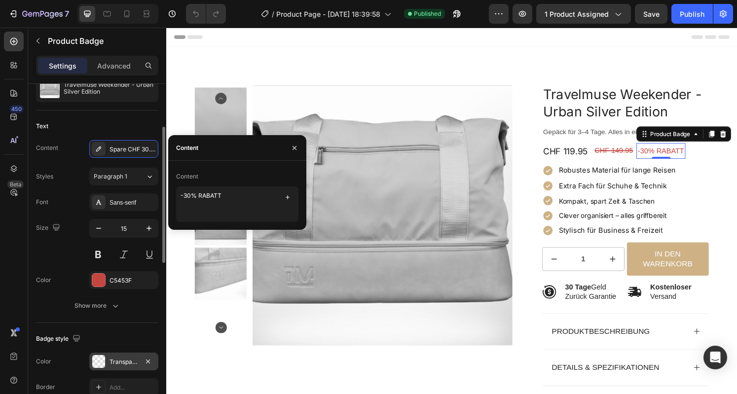
click at [114, 358] on div "Transparent" at bounding box center [124, 362] width 29 height 9
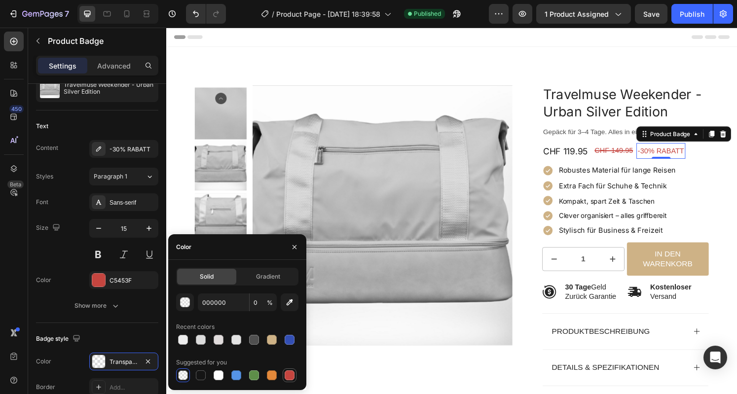
click at [291, 374] on div at bounding box center [290, 375] width 10 height 10
type input "C5453F"
type input "100"
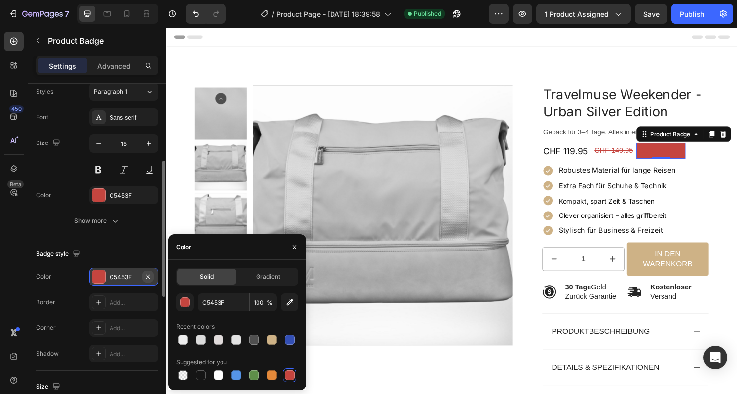
scroll to position [194, 0]
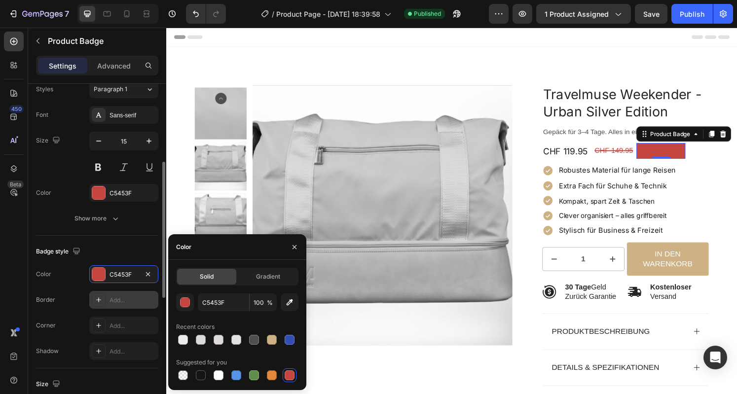
click at [129, 302] on div "Add..." at bounding box center [133, 300] width 46 height 9
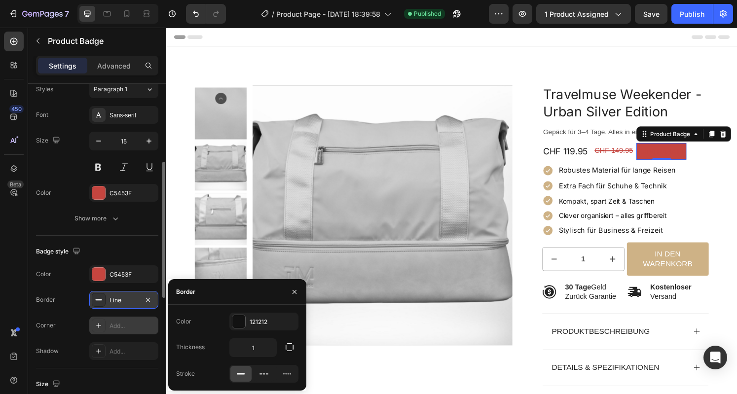
click at [123, 322] on div "Add..." at bounding box center [133, 326] width 46 height 9
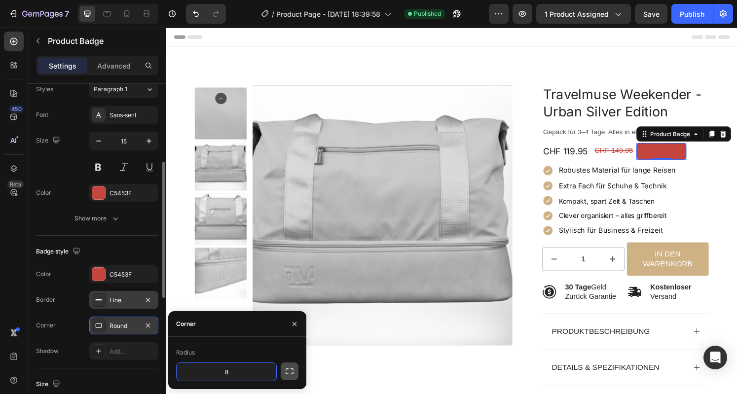
click at [291, 378] on button "button" at bounding box center [290, 372] width 18 height 18
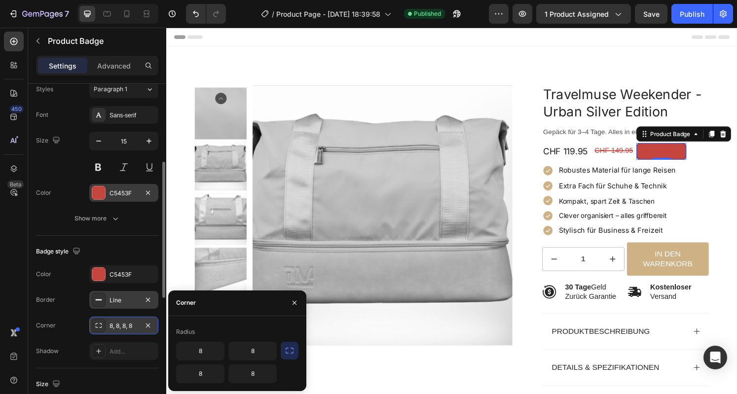
click at [116, 191] on div "C5453F" at bounding box center [124, 193] width 29 height 9
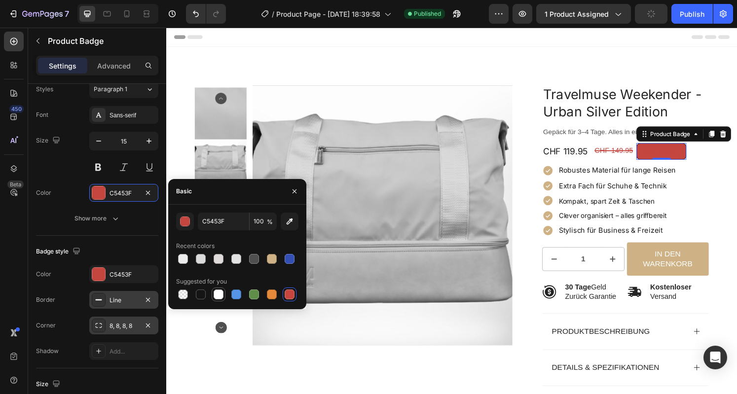
click at [222, 296] on div at bounding box center [219, 295] width 10 height 10
type input "FFFFFF"
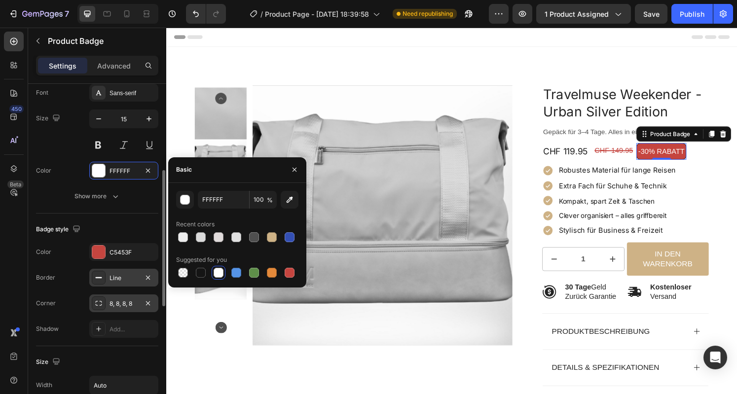
scroll to position [216, 0]
click at [102, 145] on button at bounding box center [98, 146] width 18 height 18
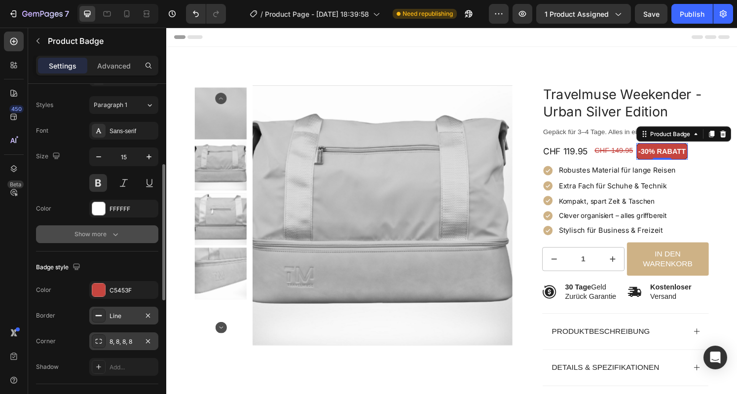
scroll to position [177, 0]
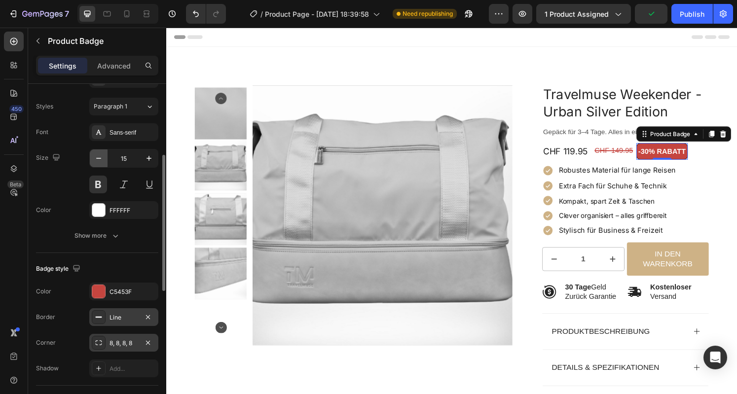
click at [101, 159] on icon "button" at bounding box center [99, 158] width 10 height 10
type input "12"
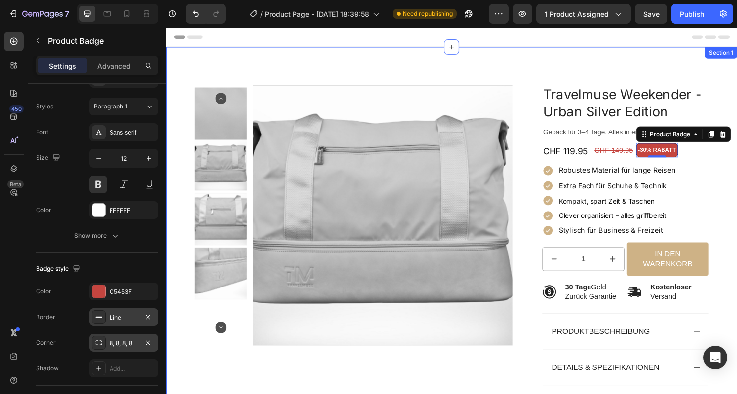
click at [735, 177] on div "Product Images Travelmuse Weekender - Urban Silver Edition Product Title Gepäck…" at bounding box center [462, 243] width 592 height 391
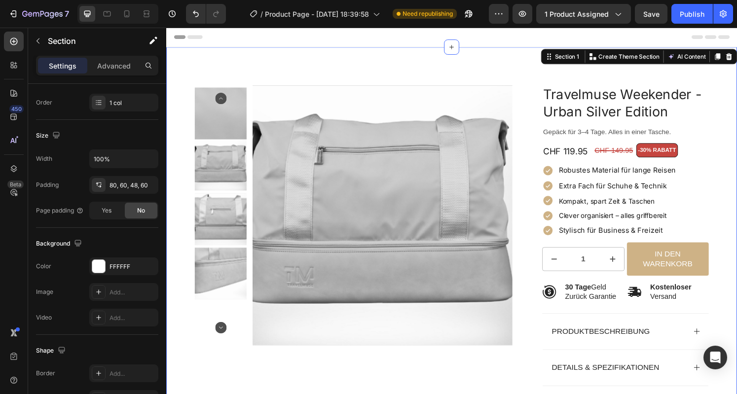
scroll to position [0, 0]
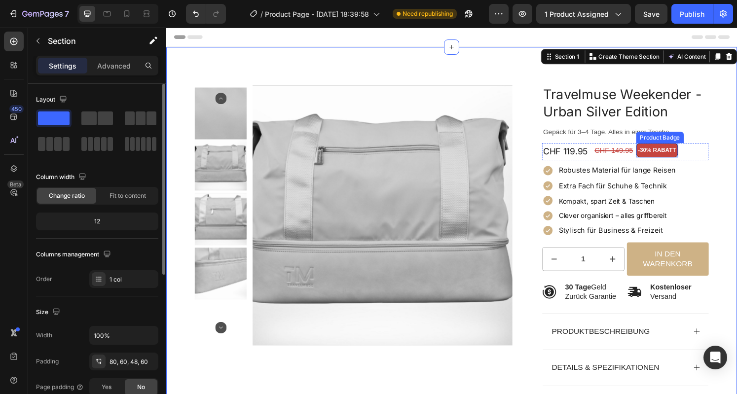
click at [679, 155] on pre "-30% RABATT" at bounding box center [675, 155] width 42 height 14
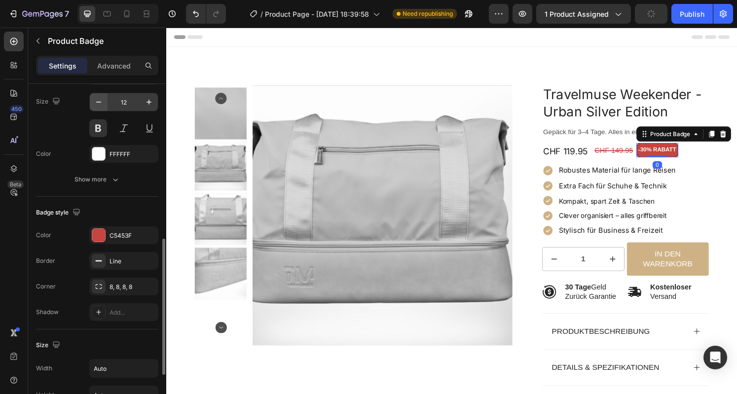
scroll to position [277, 0]
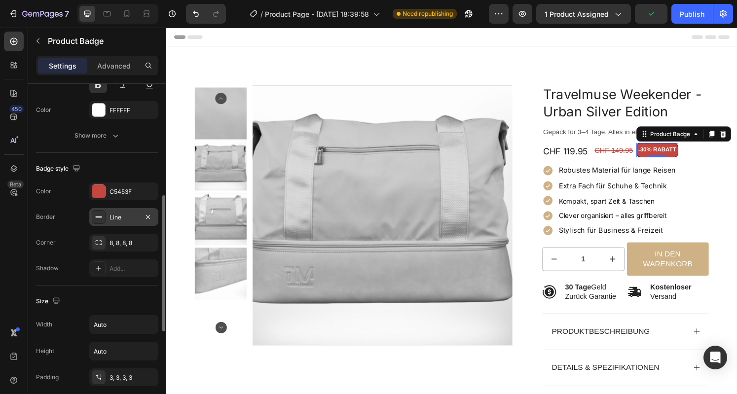
click at [132, 217] on div "Line" at bounding box center [124, 217] width 29 height 9
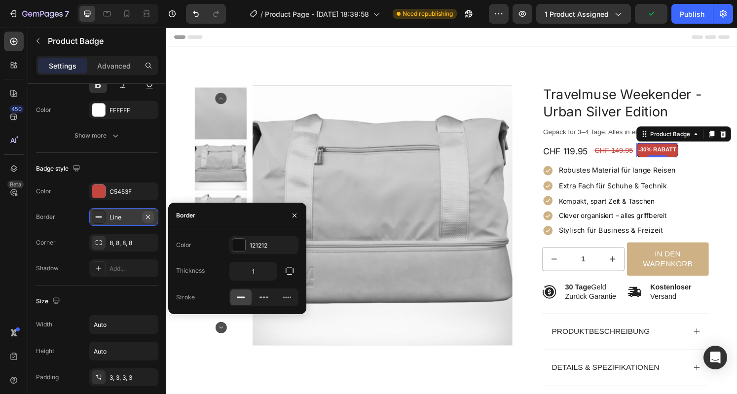
click at [151, 215] on icon "button" at bounding box center [148, 217] width 8 height 8
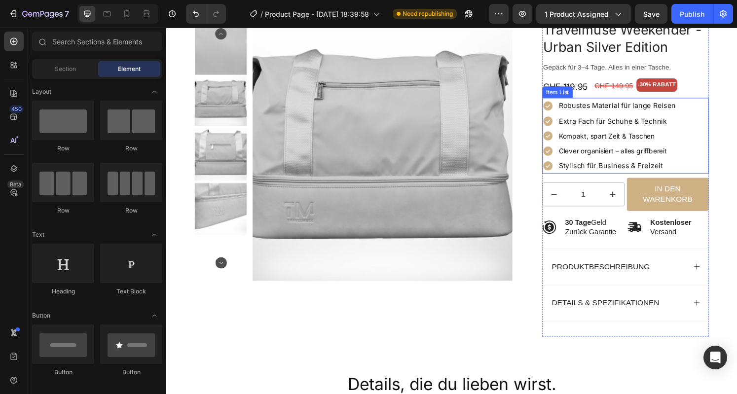
scroll to position [15, 0]
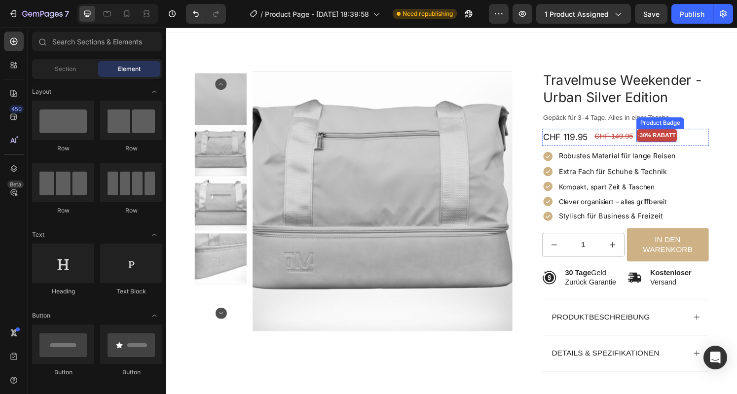
click at [671, 133] on pre "-30% RABATT" at bounding box center [675, 140] width 42 height 14
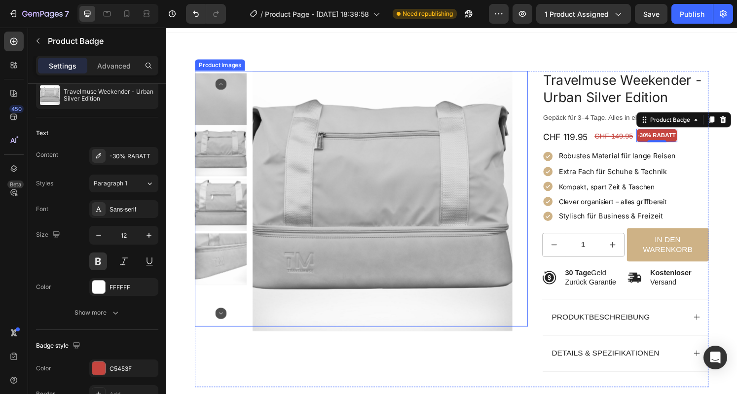
scroll to position [0, 0]
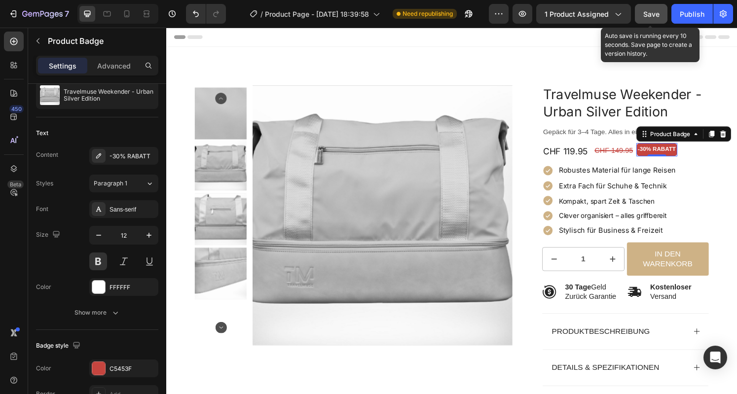
click at [664, 16] on button "Save" at bounding box center [651, 14] width 33 height 20
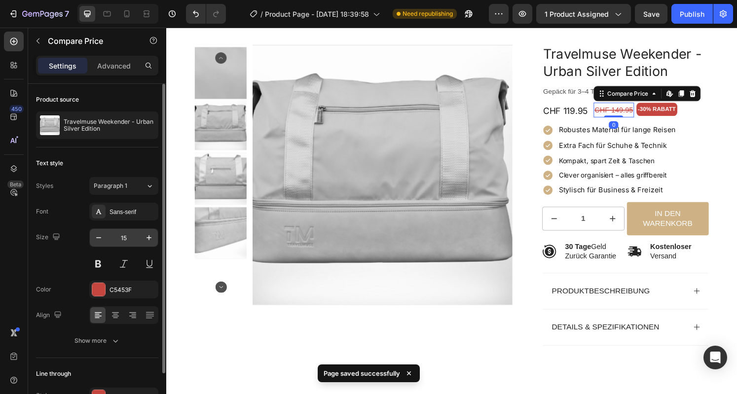
scroll to position [58, 0]
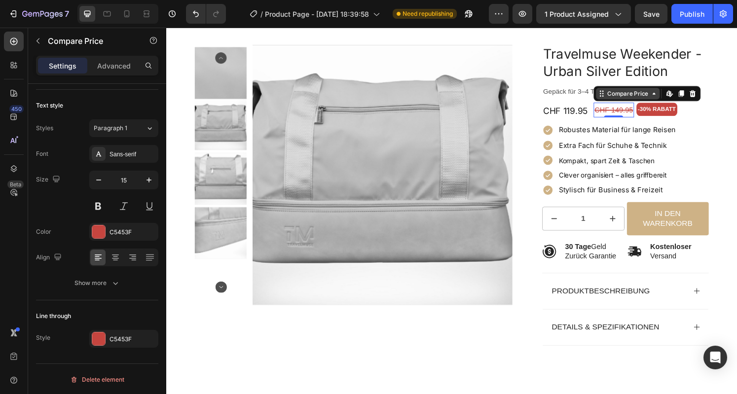
click at [658, 99] on div "Compare Price" at bounding box center [645, 96] width 46 height 9
click at [685, 98] on icon at bounding box center [687, 96] width 4 height 6
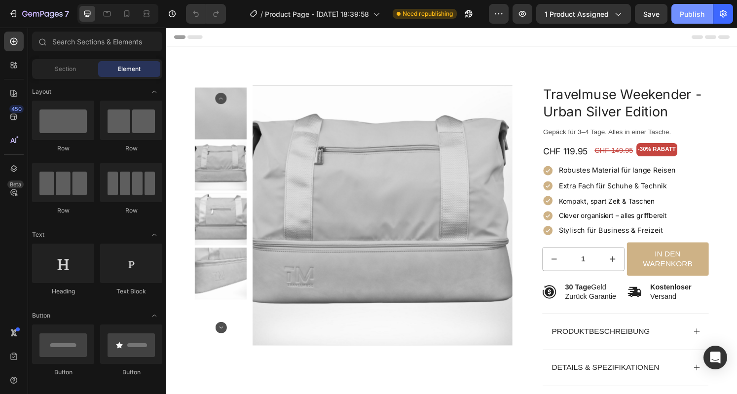
click at [698, 17] on div "Publish" at bounding box center [692, 14] width 25 height 10
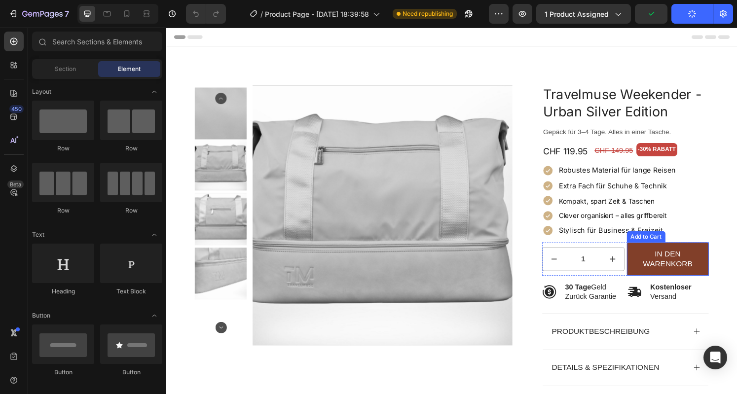
click at [671, 277] on button "In den warenkorb" at bounding box center [686, 268] width 85 height 35
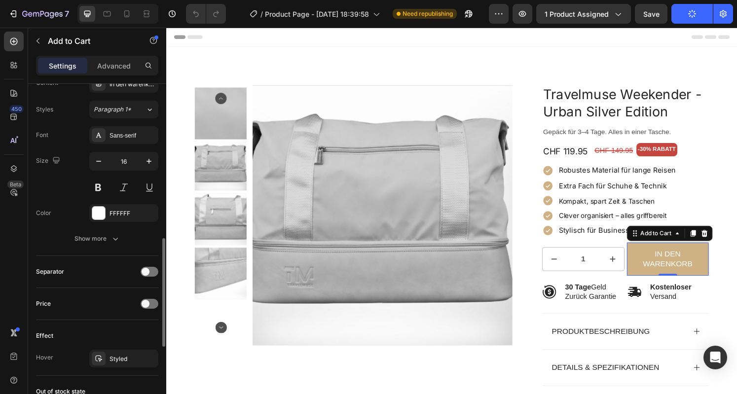
scroll to position [477, 0]
click at [113, 233] on icon "button" at bounding box center [116, 238] width 10 height 10
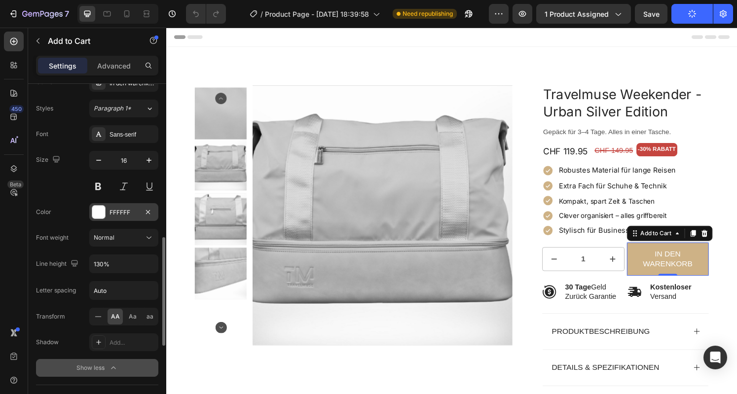
click at [128, 212] on div "FFFFFF" at bounding box center [124, 212] width 29 height 9
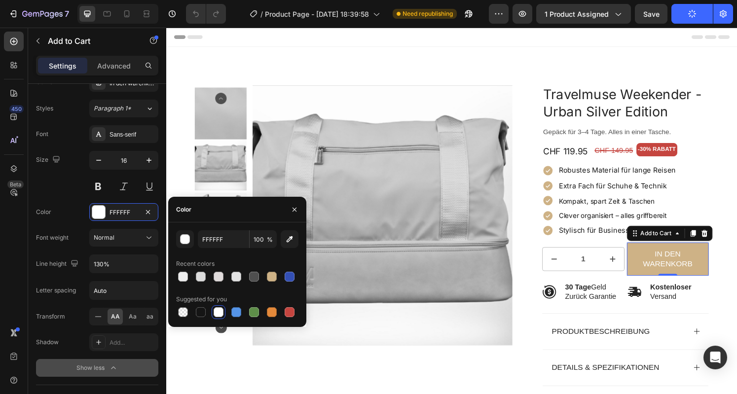
click at [0, 236] on div "450 Beta" at bounding box center [14, 211] width 28 height 367
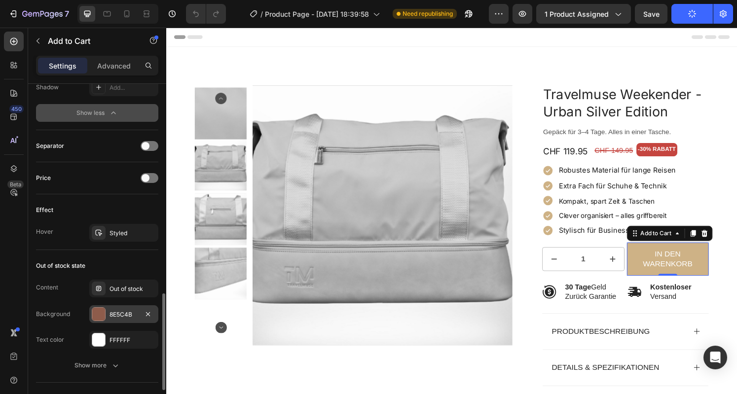
scroll to position [732, 0]
click at [121, 315] on div "8E5C4B" at bounding box center [123, 314] width 69 height 18
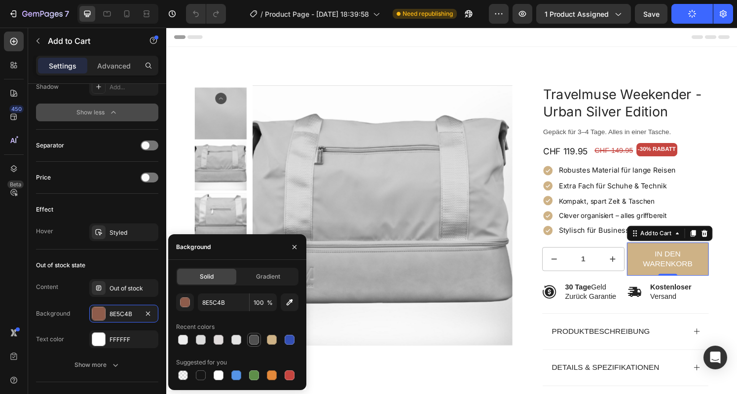
click at [250, 340] on div at bounding box center [254, 340] width 10 height 10
type input "4F4F4F"
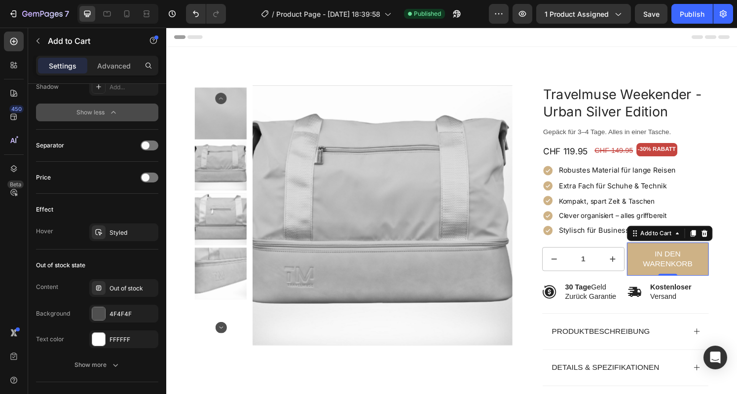
click at [2, 269] on div "450 Beta" at bounding box center [14, 211] width 28 height 367
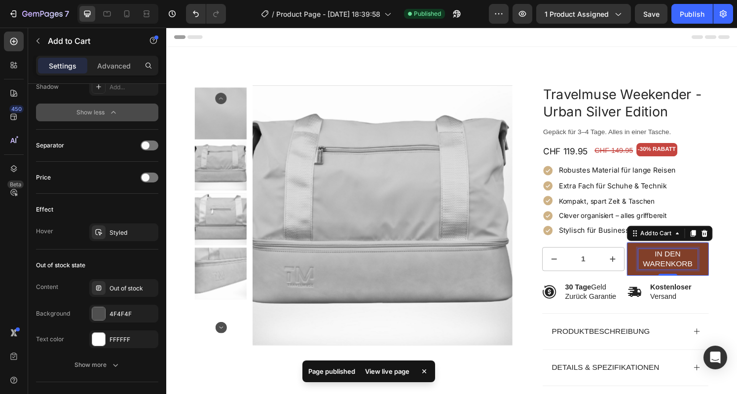
click at [656, 265] on div "In den warenkorb" at bounding box center [687, 268] width 62 height 21
click at [644, 263] on button "In den warenkorb" at bounding box center [686, 268] width 85 height 35
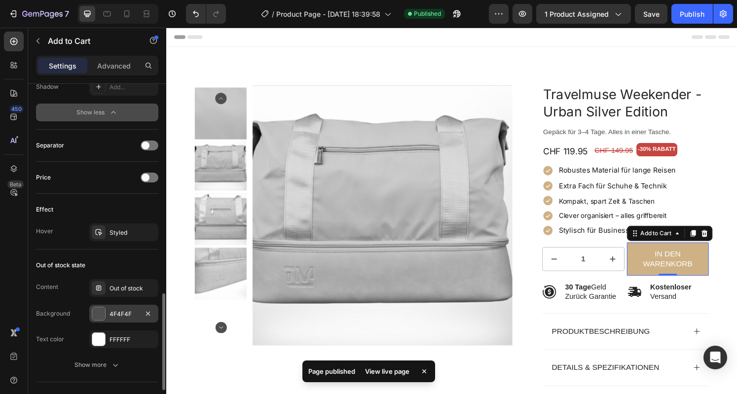
click at [123, 314] on div "4F4F4F" at bounding box center [124, 314] width 29 height 9
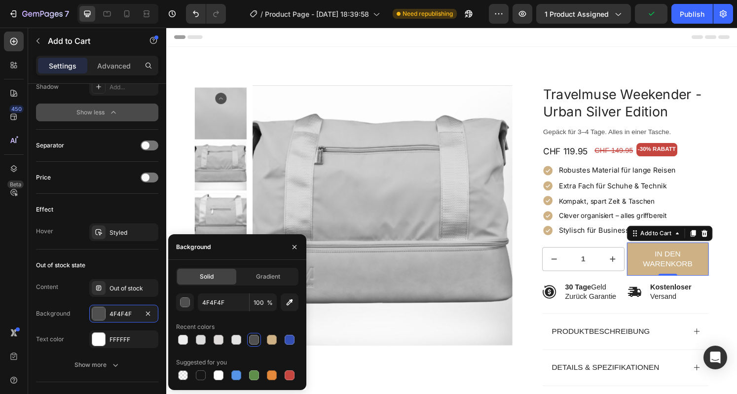
click at [258, 337] on div at bounding box center [254, 340] width 10 height 10
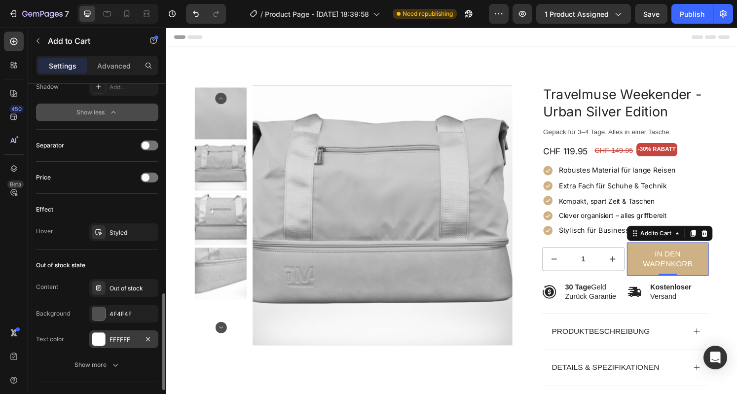
click at [119, 336] on div "FFFFFF" at bounding box center [124, 339] width 29 height 9
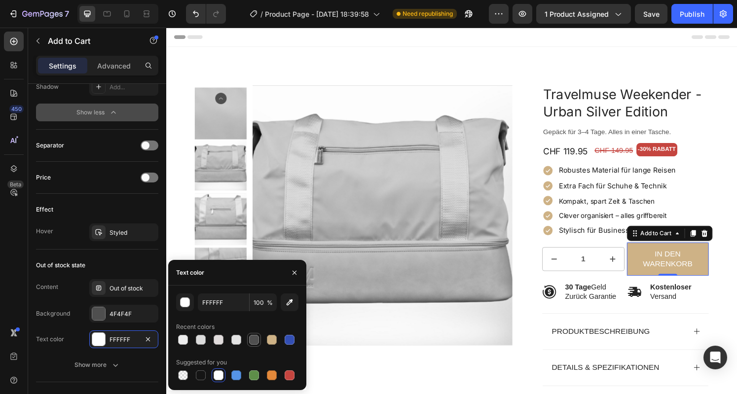
click at [254, 341] on div at bounding box center [254, 340] width 10 height 10
click at [151, 335] on icon "button" at bounding box center [148, 339] width 8 height 8
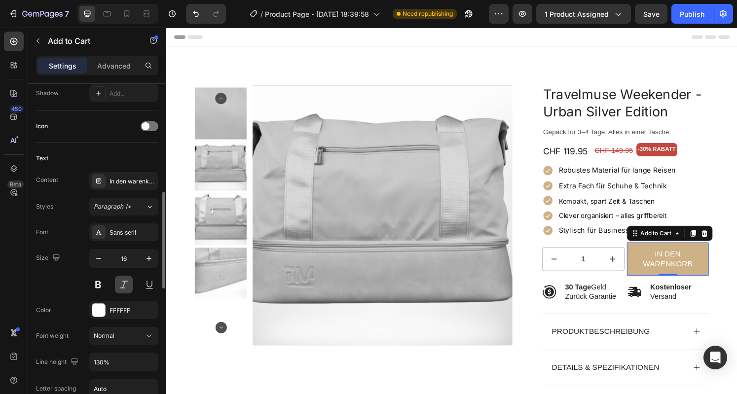
scroll to position [460, 0]
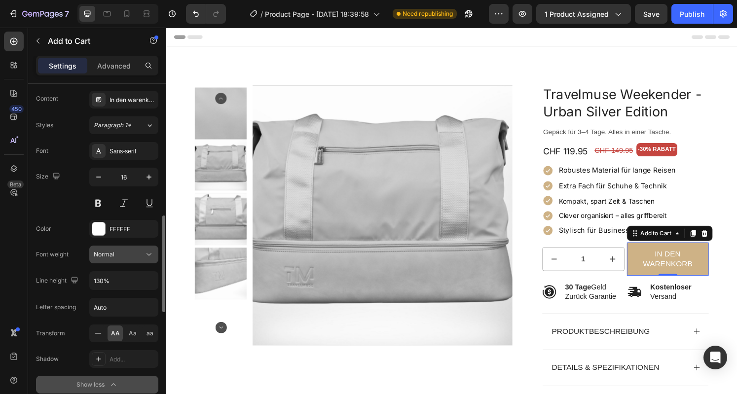
click at [153, 254] on icon at bounding box center [149, 255] width 10 height 10
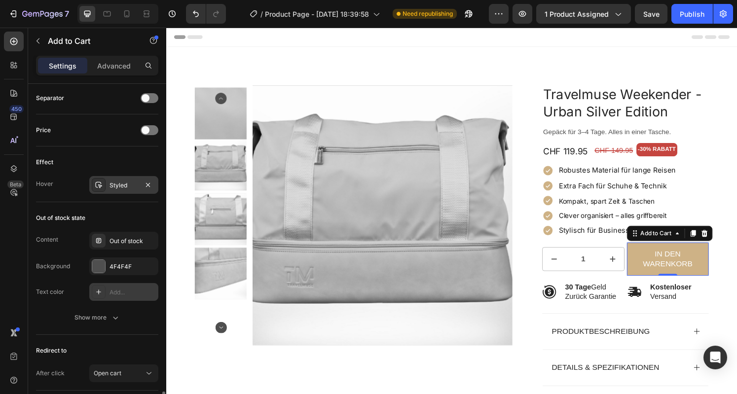
scroll to position [845, 0]
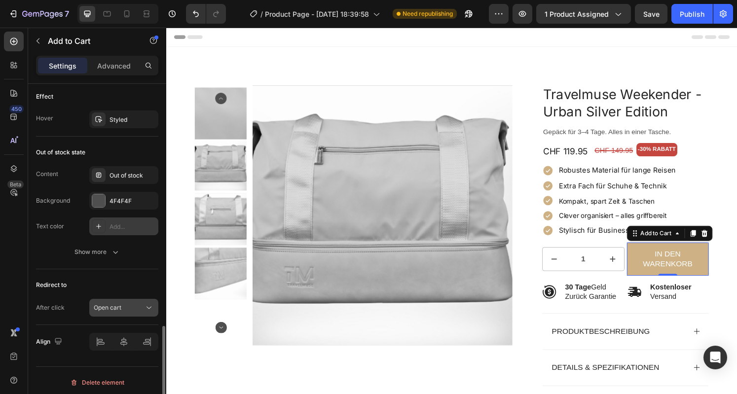
click at [145, 299] on button "Open cart" at bounding box center [123, 308] width 69 height 18
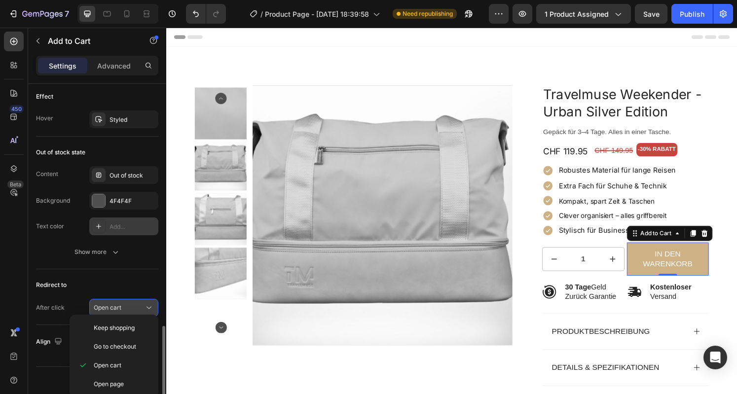
click at [145, 299] on button "Open cart" at bounding box center [123, 308] width 69 height 18
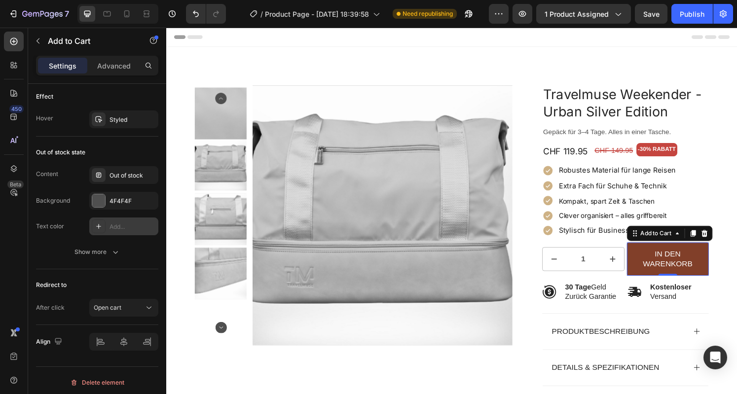
click at [644, 259] on button "In den warenkorb" at bounding box center [686, 268] width 85 height 35
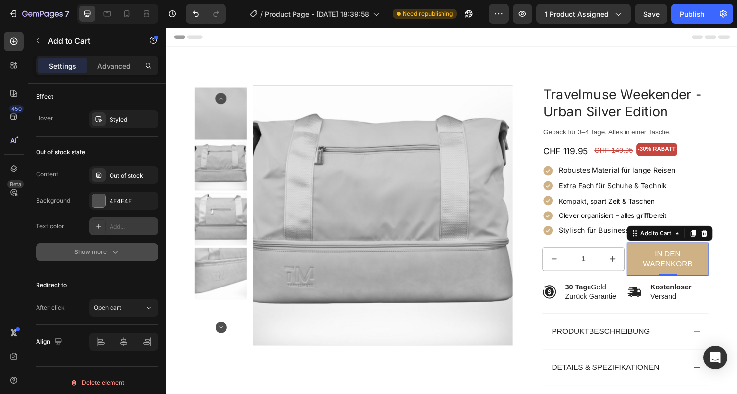
click at [98, 248] on div "Show more" at bounding box center [97, 252] width 46 height 10
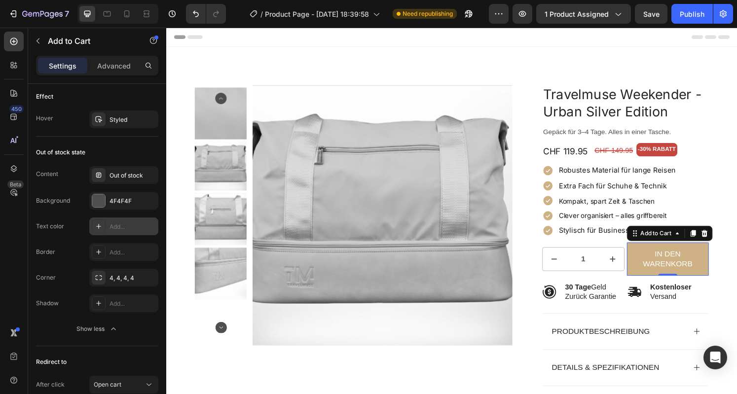
click at [130, 222] on div "Add..." at bounding box center [133, 226] width 46 height 9
type input "FFFFFF"
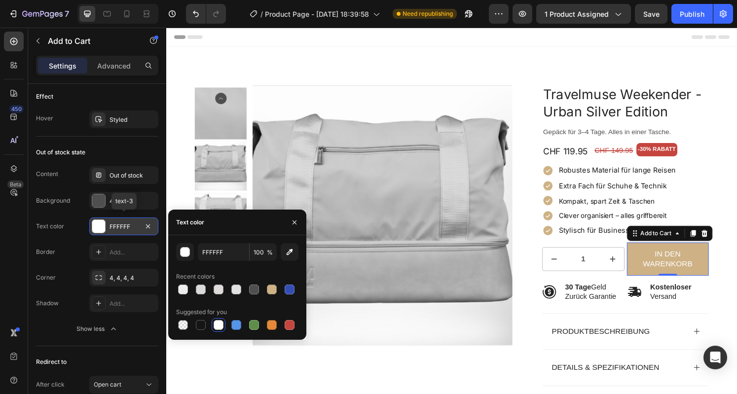
click at [130, 222] on div "FFFFFF" at bounding box center [124, 226] width 29 height 9
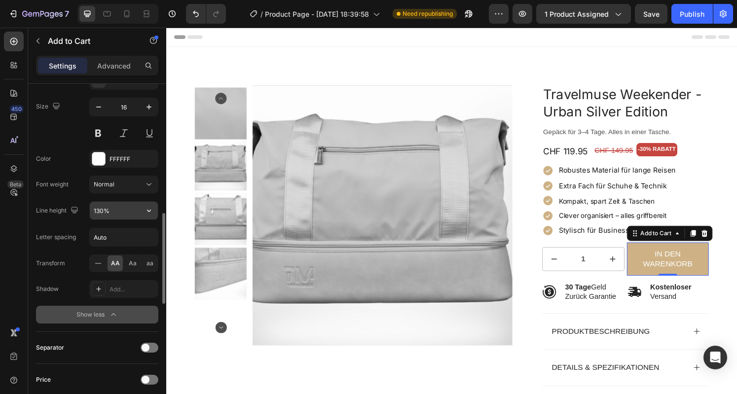
scroll to position [478, 0]
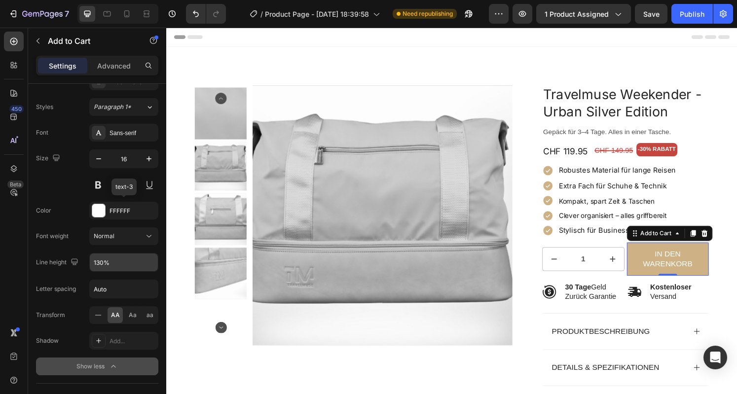
click at [119, 212] on div "FFFFFF" at bounding box center [133, 211] width 46 height 9
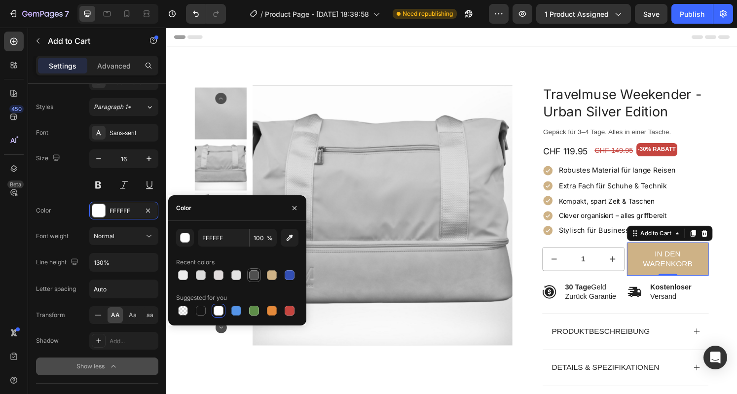
click at [255, 278] on div at bounding box center [254, 275] width 10 height 10
click at [217, 307] on div at bounding box center [219, 311] width 10 height 10
type input "FFFFFF"
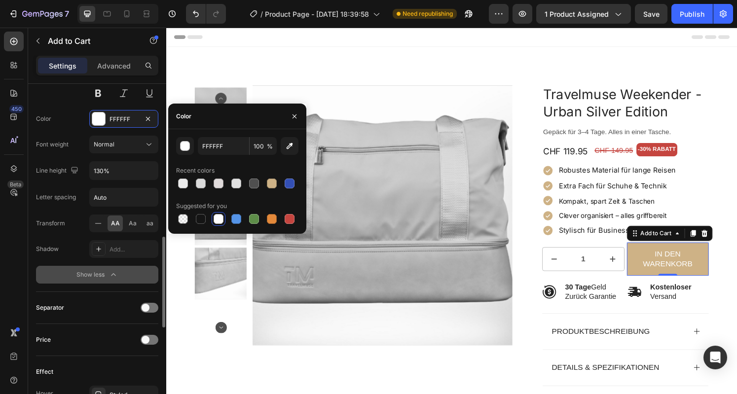
scroll to position [575, 0]
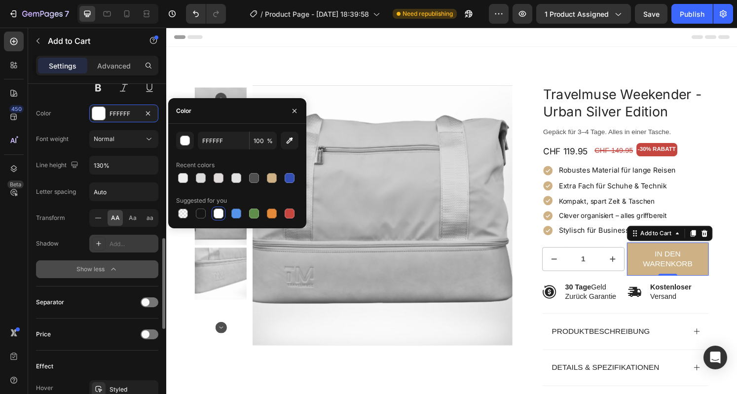
click at [131, 247] on div "Add..." at bounding box center [123, 244] width 69 height 18
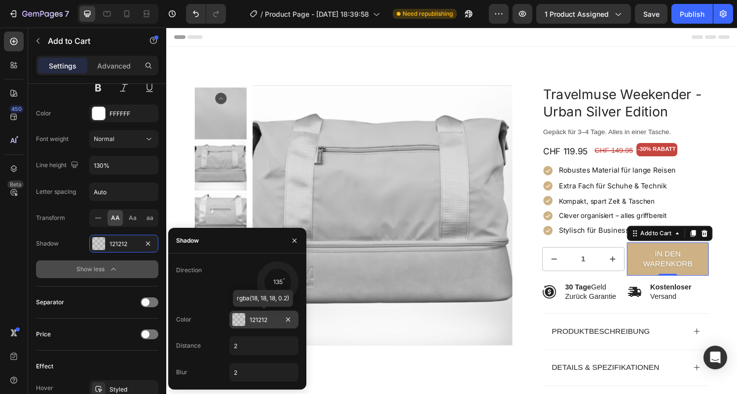
click at [254, 323] on div "121212" at bounding box center [264, 320] width 29 height 9
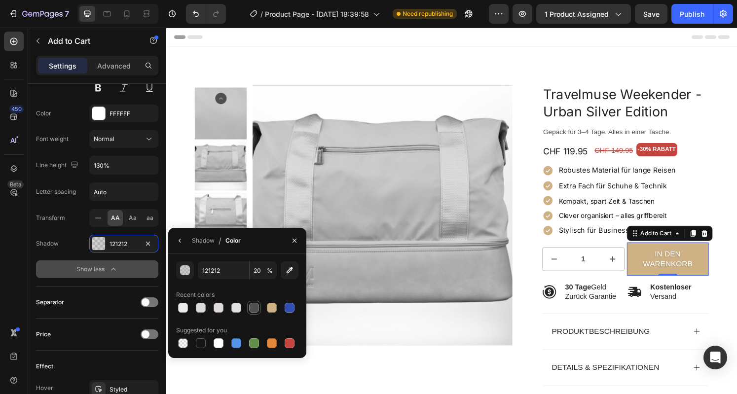
click at [254, 310] on div at bounding box center [254, 308] width 10 height 10
type input "4F4F4F"
type input "100"
click at [184, 344] on div at bounding box center [183, 343] width 10 height 10
type input "000000"
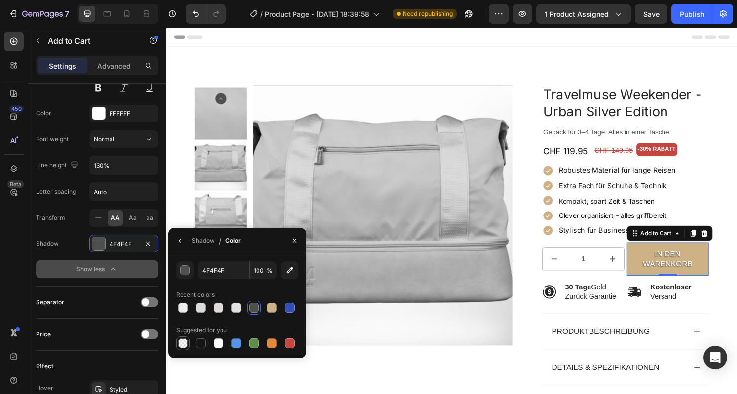
type input "0"
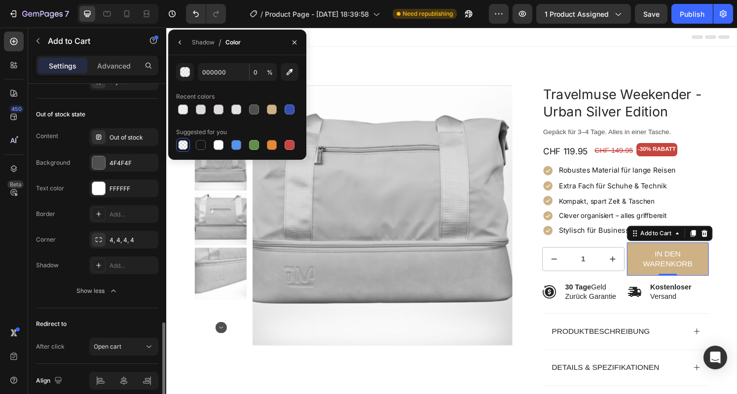
scroll to position [884, 0]
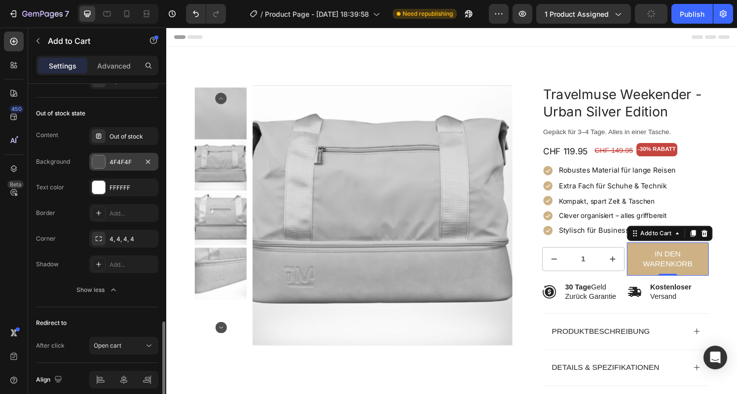
click at [125, 158] on div "4F4F4F" at bounding box center [124, 162] width 29 height 9
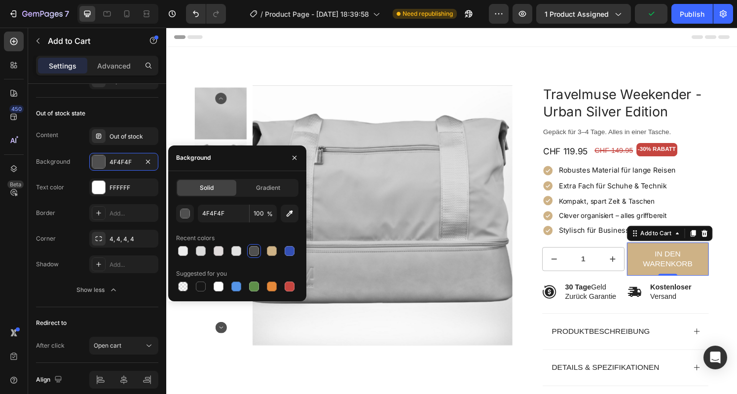
click at [253, 253] on div at bounding box center [254, 251] width 10 height 10
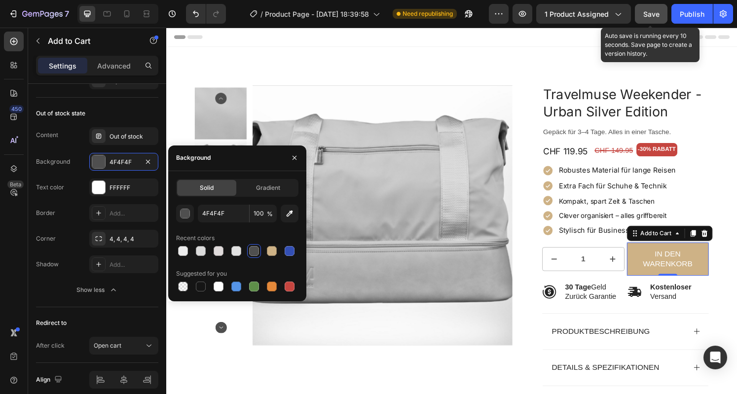
click at [652, 16] on span "Save" at bounding box center [651, 14] width 16 height 8
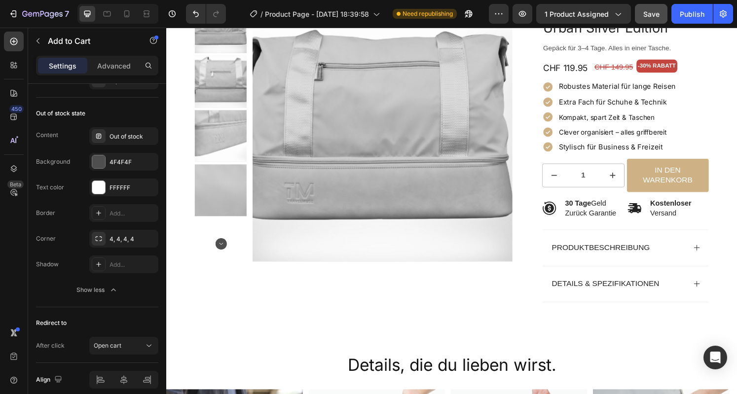
scroll to position [0, 0]
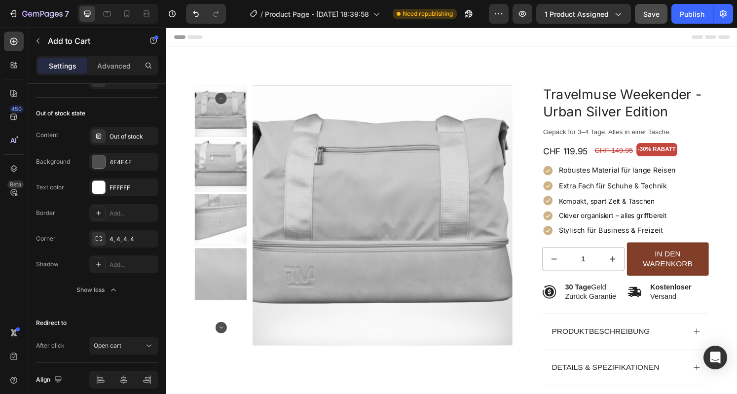
click at [644, 260] on button "In den warenkorb" at bounding box center [686, 268] width 85 height 35
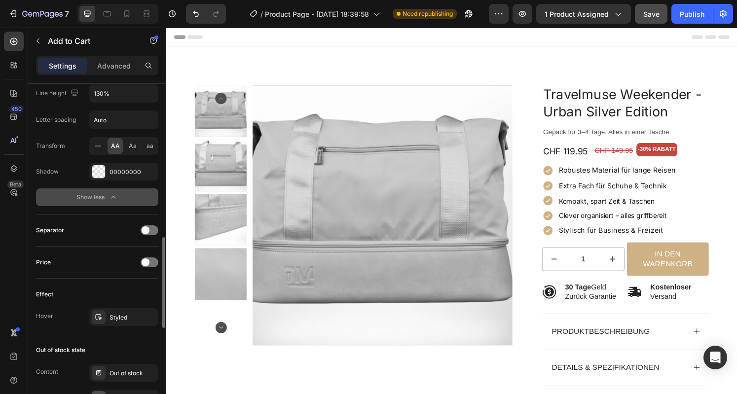
scroll to position [628, 0]
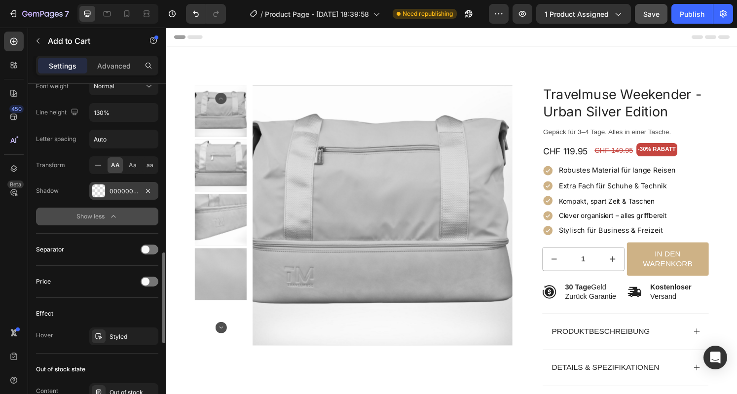
click at [126, 187] on div "00000000" at bounding box center [124, 191] width 29 height 9
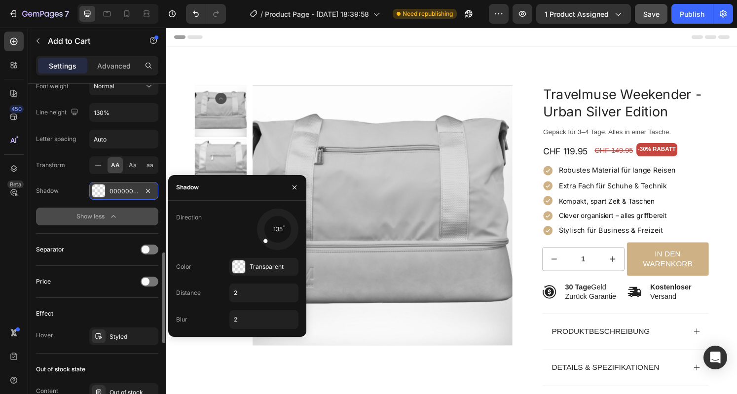
click at [126, 187] on div "00000000" at bounding box center [124, 191] width 29 height 9
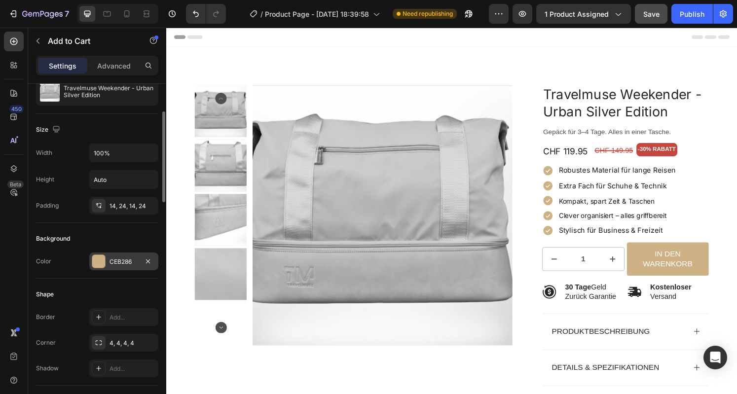
scroll to position [0, 0]
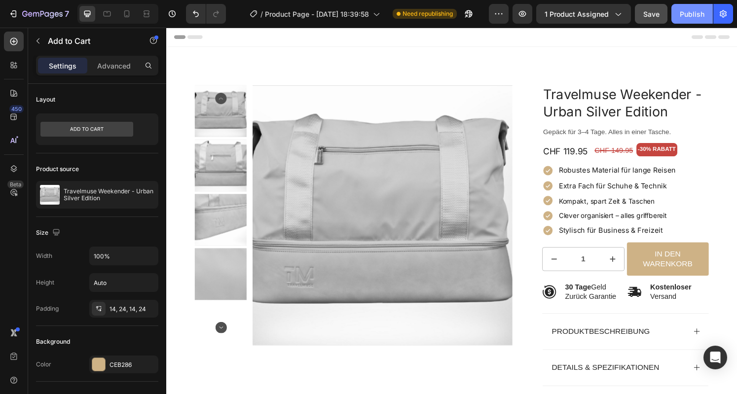
click at [695, 22] on button "Publish" at bounding box center [691, 14] width 41 height 20
click at [685, 19] on div "Publish" at bounding box center [692, 14] width 25 height 10
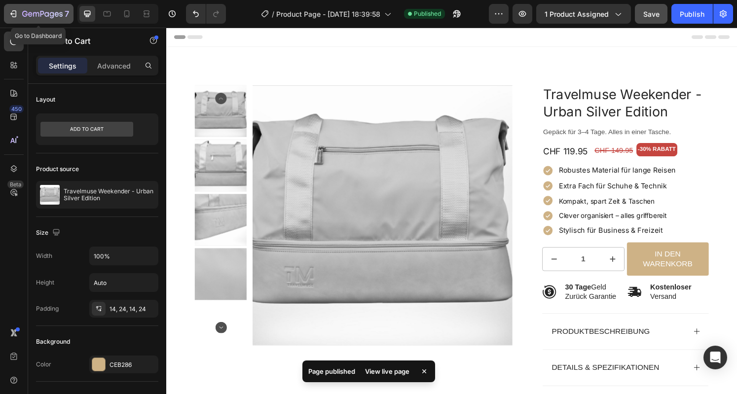
click at [20, 16] on div "7" at bounding box center [38, 14] width 61 height 12
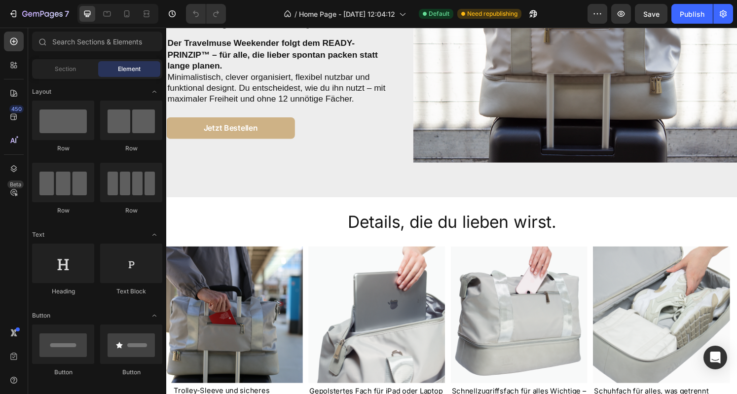
scroll to position [771, 0]
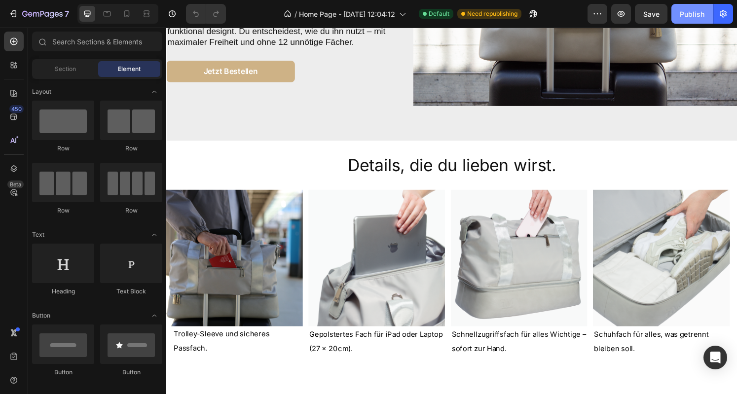
click at [678, 16] on button "Publish" at bounding box center [691, 14] width 41 height 20
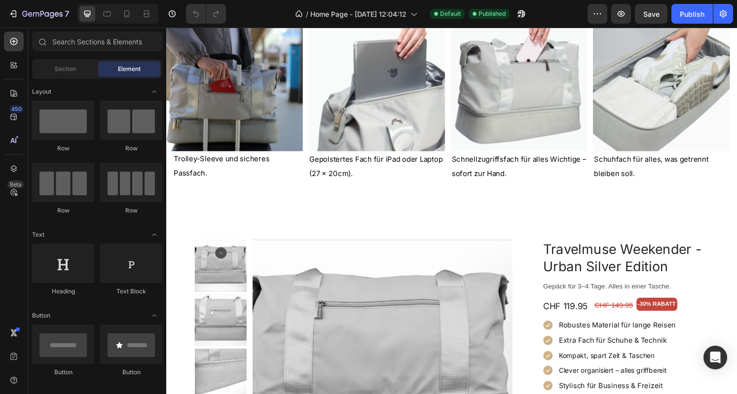
scroll to position [951, 0]
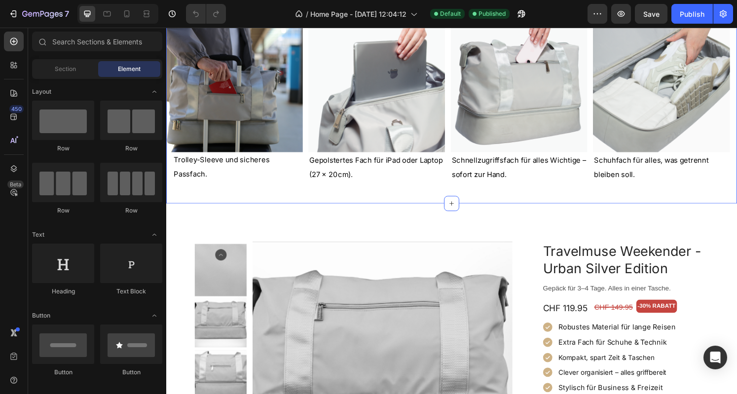
click at [571, 195] on div "Image Trolley-Sleeve und sicheres Passfach. Text Block Image Gepolstertes Fach …" at bounding box center [462, 105] width 592 height 211
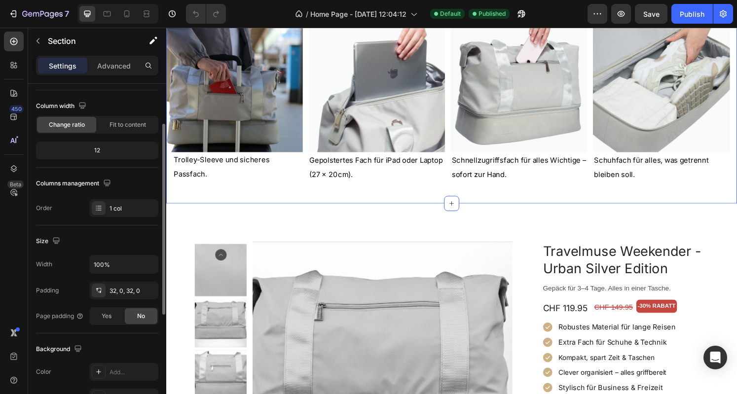
scroll to position [0, 0]
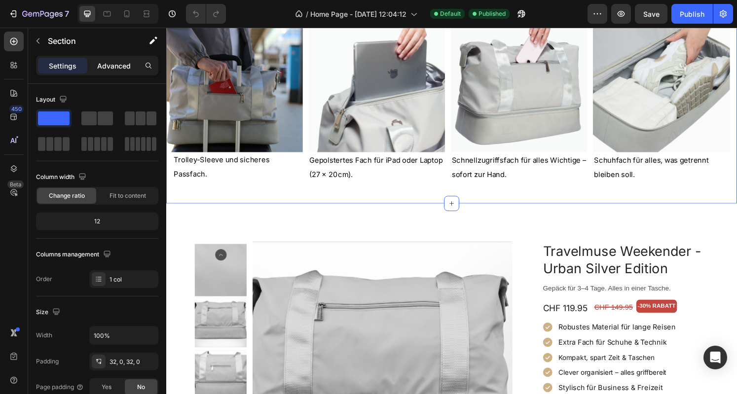
click at [123, 68] on p "Advanced" at bounding box center [114, 66] width 34 height 10
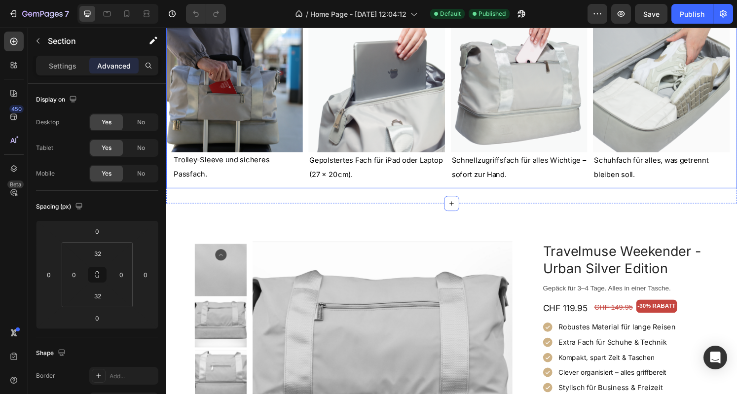
click at [182, 101] on icon "Carousel Back Arrow" at bounding box center [183, 105] width 18 height 18
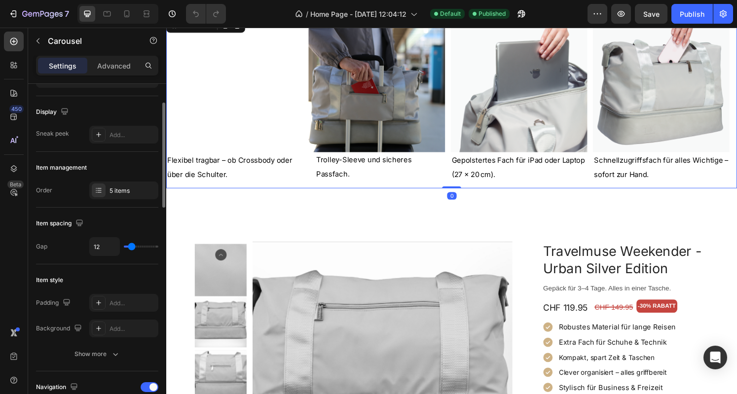
scroll to position [58, 0]
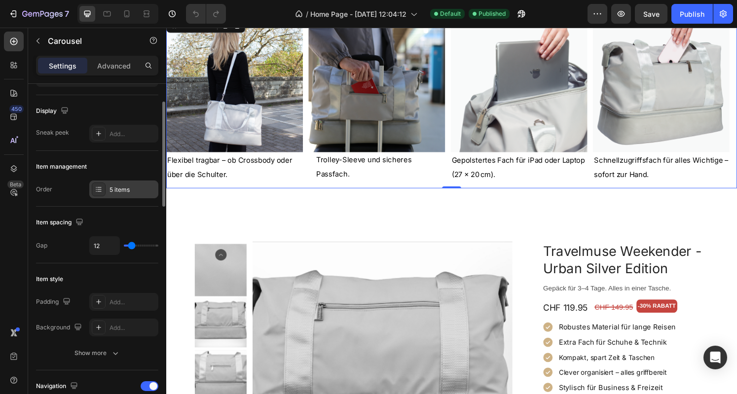
click at [131, 193] on div "5 items" at bounding box center [123, 190] width 69 height 18
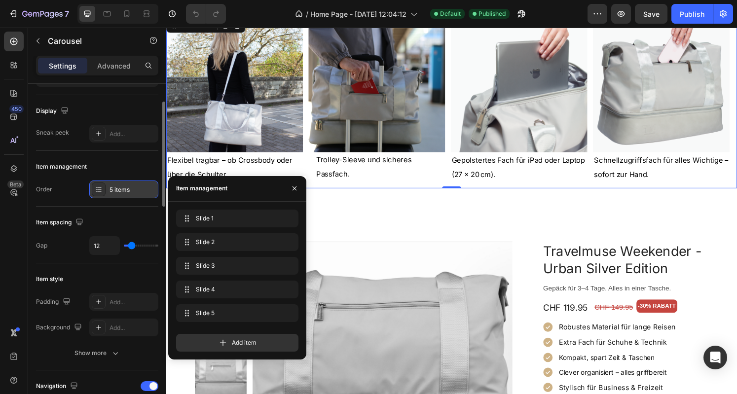
click at [131, 194] on div "5 items" at bounding box center [123, 190] width 69 height 18
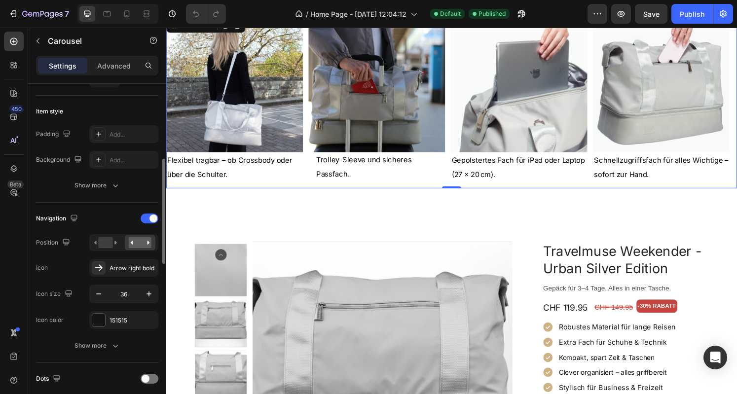
scroll to position [231, 0]
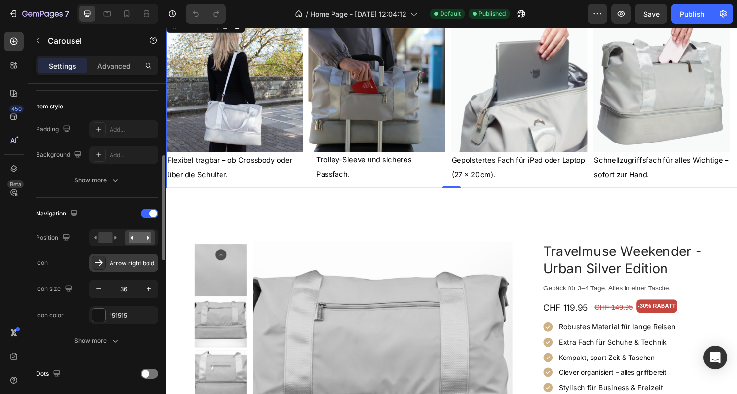
click at [128, 268] on div "Arrow right bold" at bounding box center [123, 263] width 69 height 18
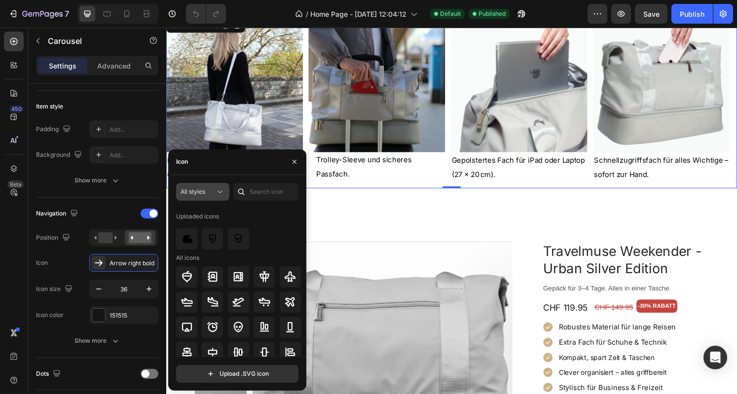
click at [225, 189] on button "All styles" at bounding box center [202, 192] width 53 height 18
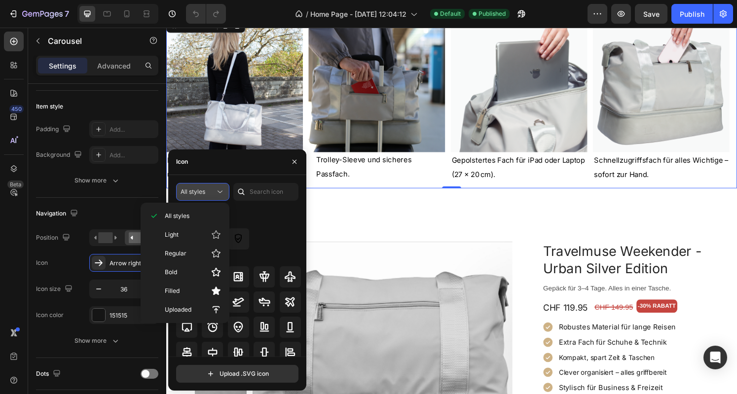
click at [225, 190] on button "All styles" at bounding box center [202, 192] width 53 height 18
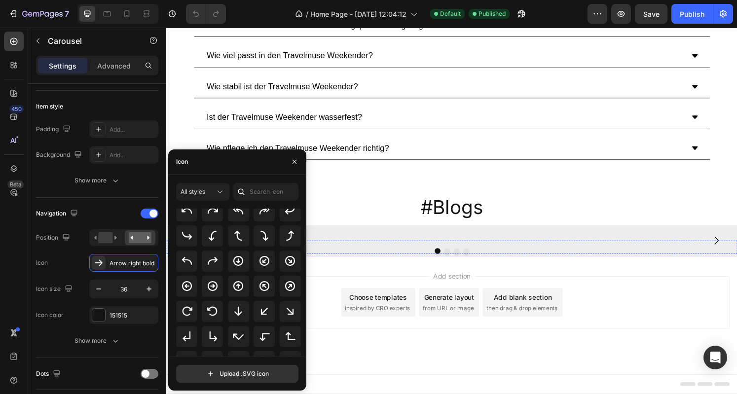
scroll to position [1660, 0]
click at [252, 378] on input "file" at bounding box center [237, 374] width 121 height 17
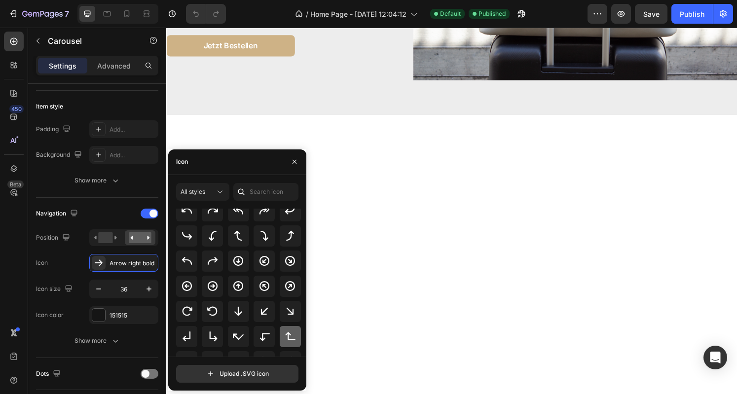
scroll to position [150, 0]
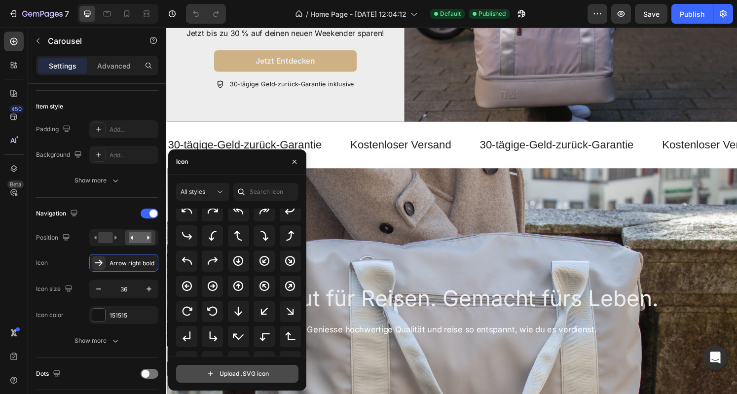
click at [273, 374] on input "file" at bounding box center [237, 374] width 121 height 17
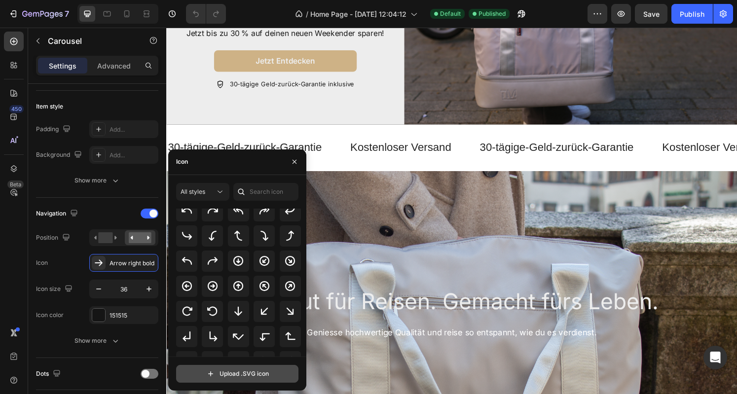
type input "C:\fakepath\arrow-thin.svg"
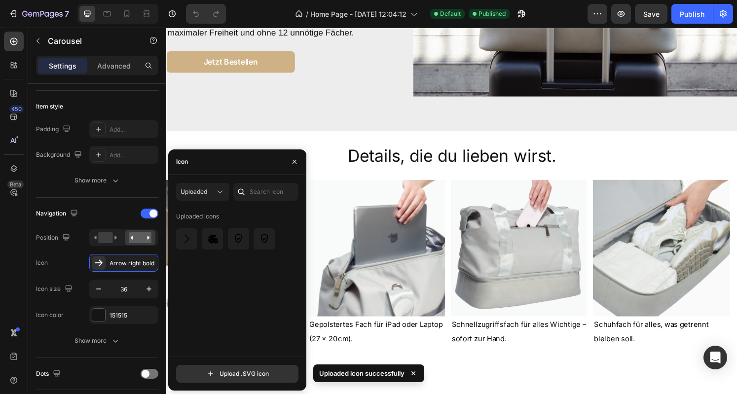
scroll to position [780, 0]
click at [189, 241] on img at bounding box center [187, 239] width 12 height 12
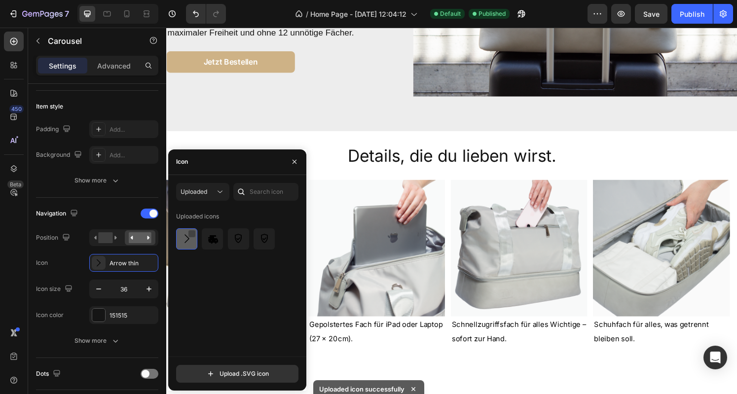
click at [192, 232] on div at bounding box center [192, 234] width 8 height 8
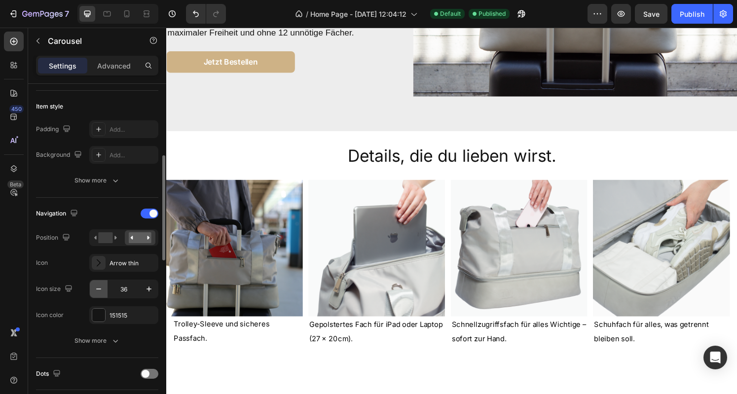
click at [98, 288] on icon "button" at bounding box center [99, 289] width 10 height 10
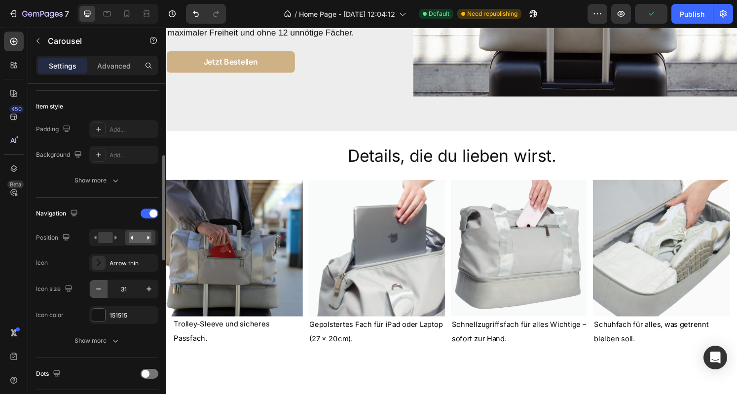
click at [103, 292] on icon "button" at bounding box center [99, 289] width 10 height 10
click at [95, 293] on button "button" at bounding box center [99, 289] width 18 height 18
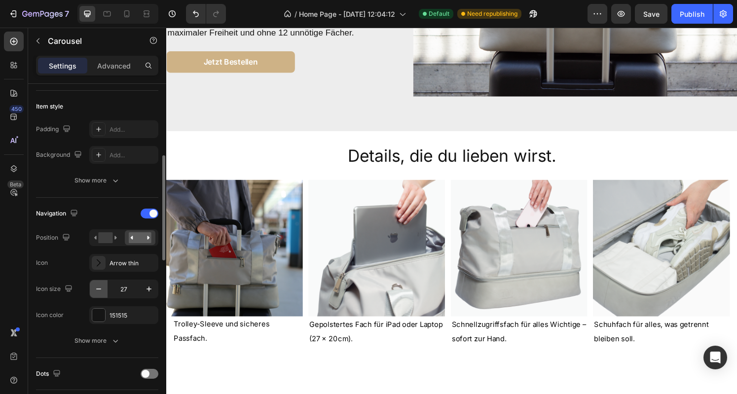
type input "26"
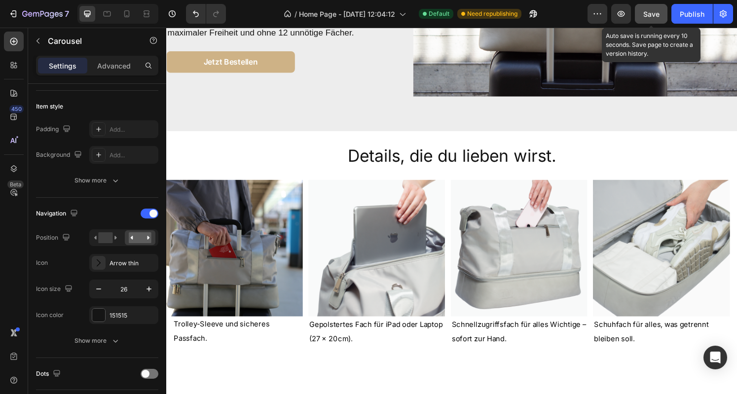
click at [659, 16] on span "Save" at bounding box center [651, 14] width 16 height 8
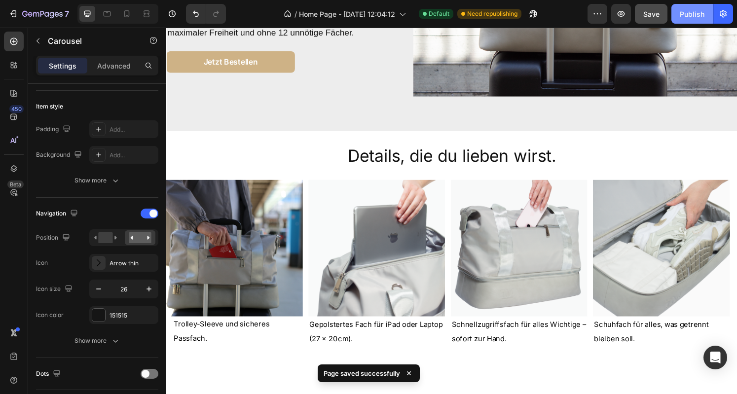
click at [697, 11] on div "Publish" at bounding box center [692, 14] width 25 height 10
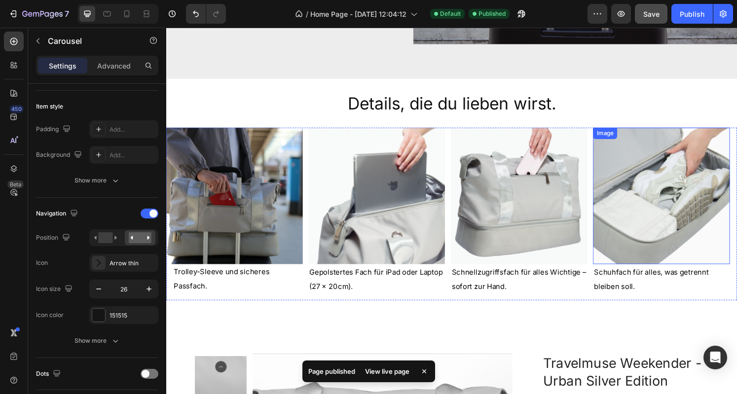
scroll to position [836, 0]
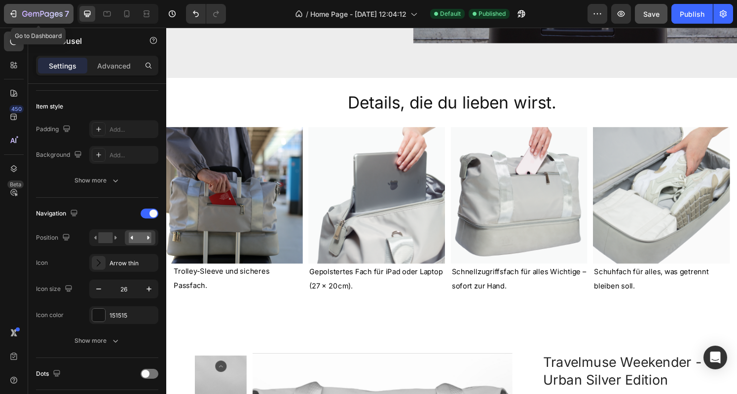
click at [13, 18] on icon "button" at bounding box center [13, 14] width 10 height 10
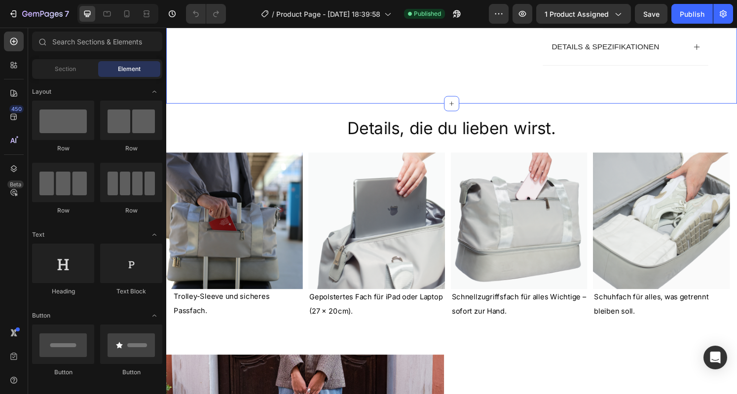
scroll to position [364, 0]
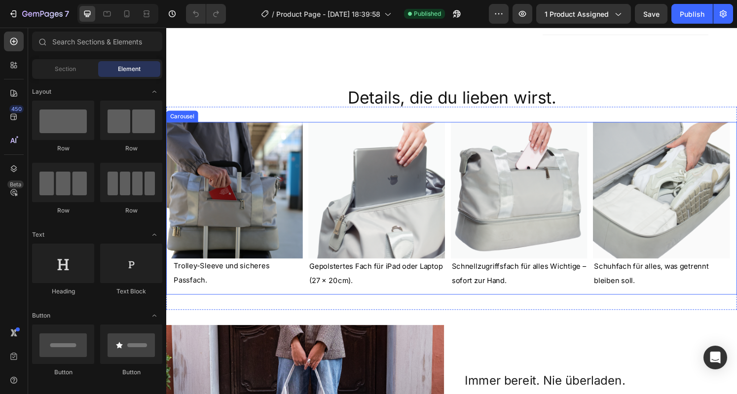
click at [733, 209] on icon "Carousel Next Arrow" at bounding box center [742, 216] width 18 height 18
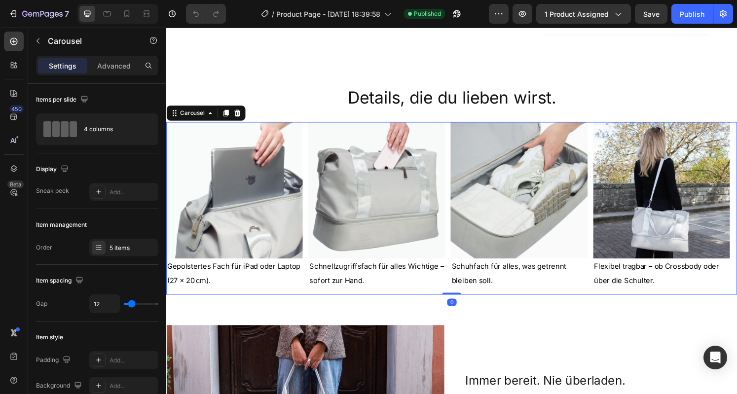
click at [184, 214] on icon "Carousel Back Arrow" at bounding box center [183, 216] width 18 height 18
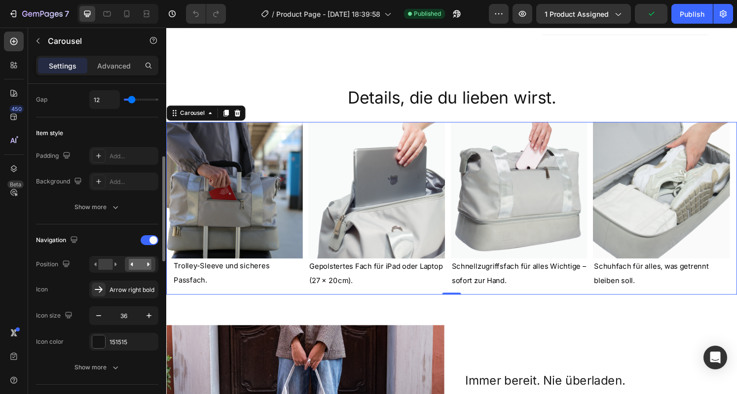
scroll to position [216, 0]
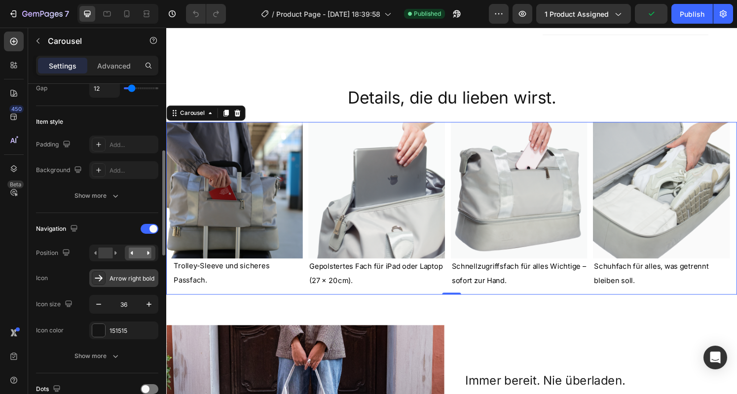
click at [121, 281] on div "Arrow right bold" at bounding box center [133, 278] width 46 height 9
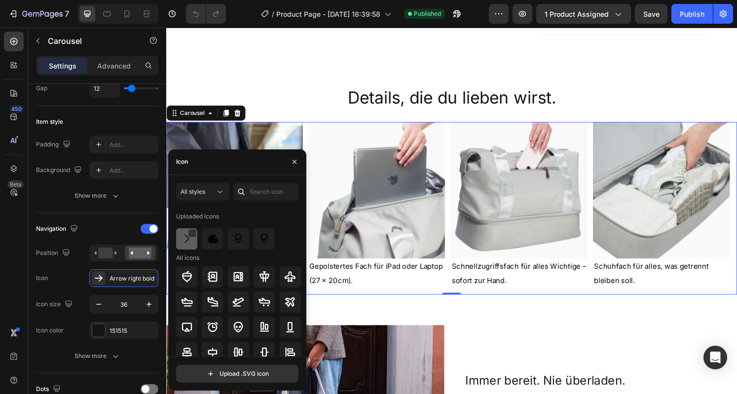
click at [182, 241] on img at bounding box center [187, 239] width 12 height 12
click at [192, 233] on div at bounding box center [192, 234] width 8 height 8
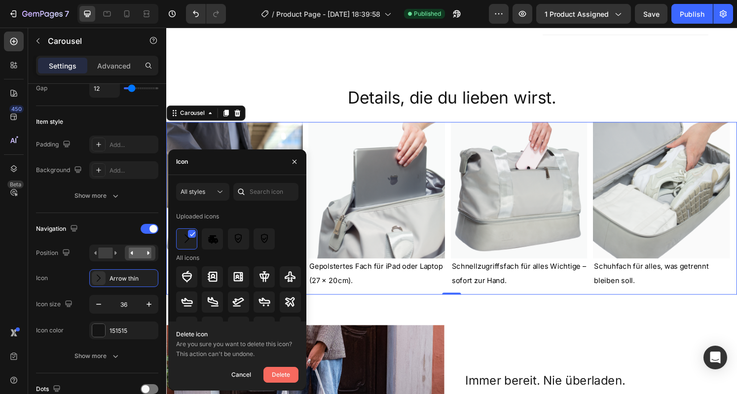
click at [279, 374] on div "Delete" at bounding box center [281, 375] width 18 height 12
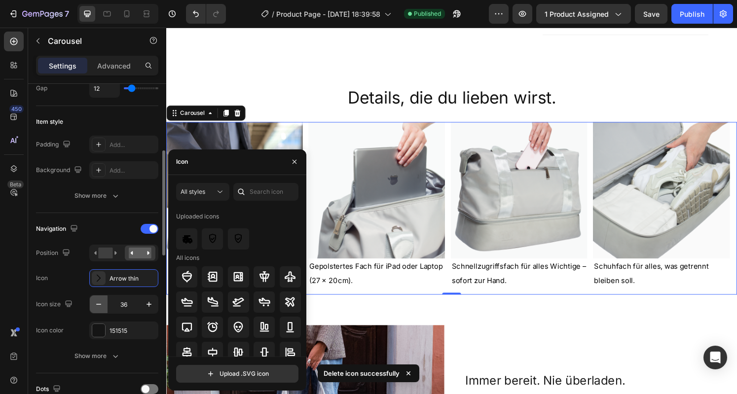
click at [98, 301] on icon "button" at bounding box center [99, 304] width 10 height 10
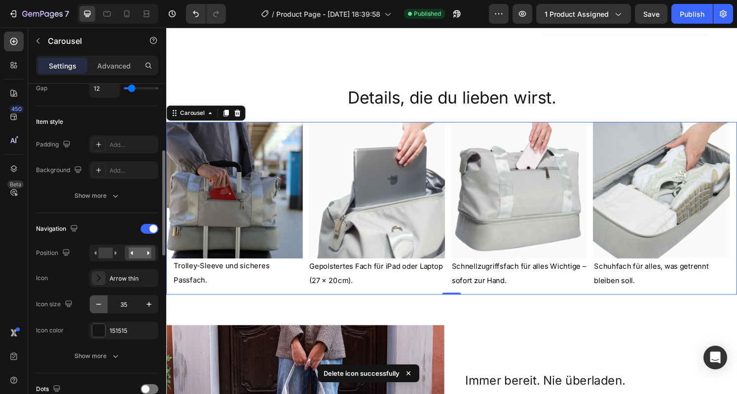
click at [98, 301] on icon "button" at bounding box center [99, 304] width 10 height 10
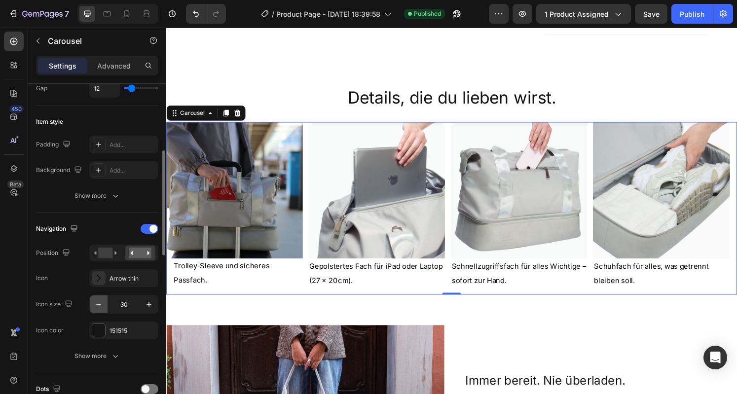
click at [98, 301] on icon "button" at bounding box center [99, 304] width 10 height 10
type input "26"
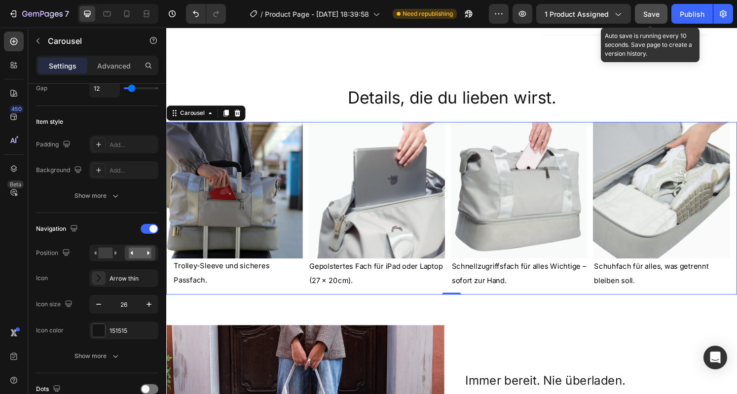
click at [643, 13] on button "Save" at bounding box center [651, 14] width 33 height 20
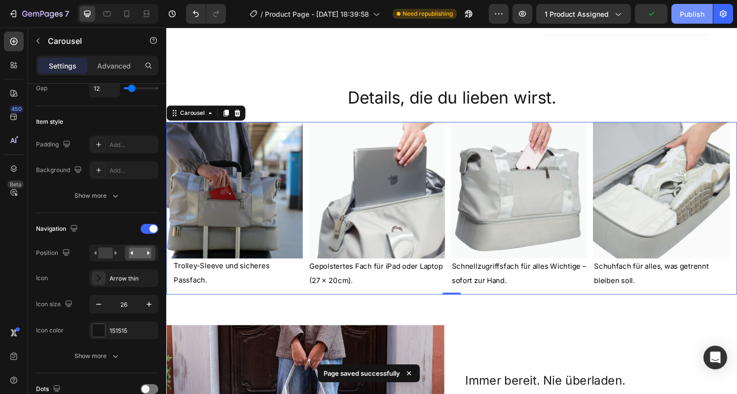
click at [693, 10] on div "Publish" at bounding box center [692, 14] width 25 height 10
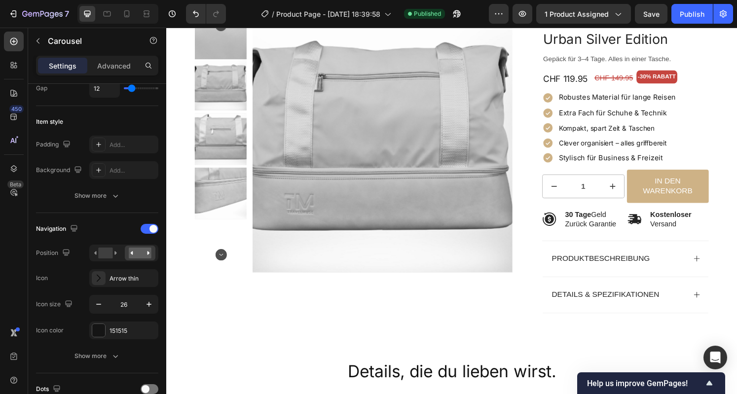
scroll to position [0, 0]
